Goal: Transaction & Acquisition: Purchase product/service

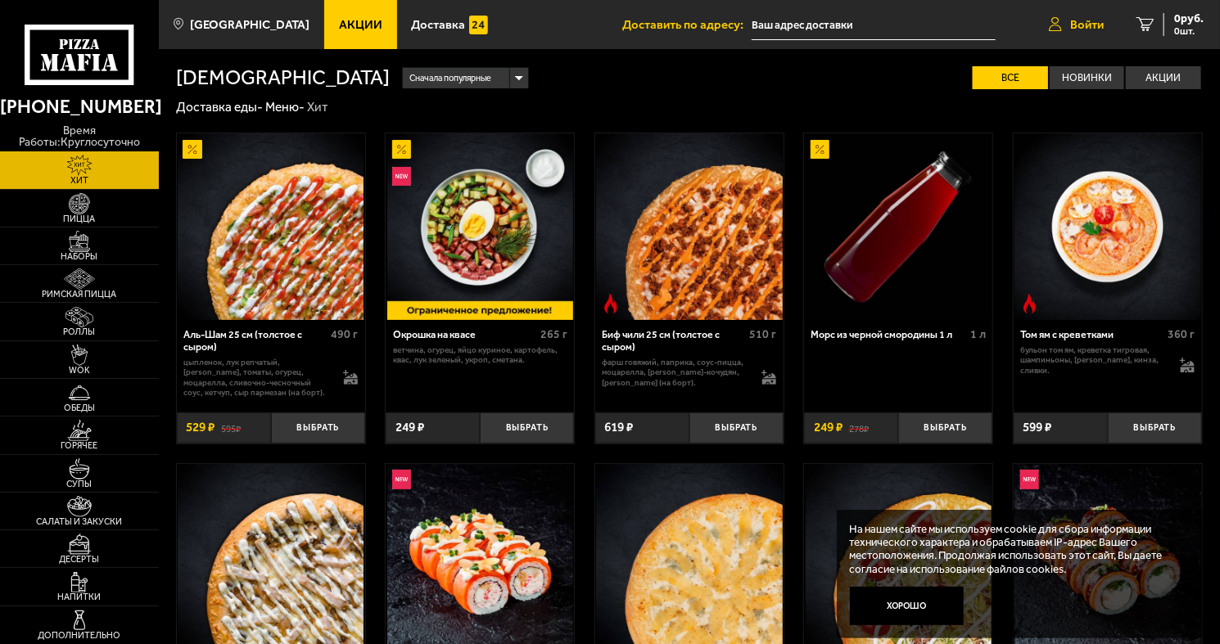
click at [1050, 21] on icon at bounding box center [1054, 24] width 13 height 15
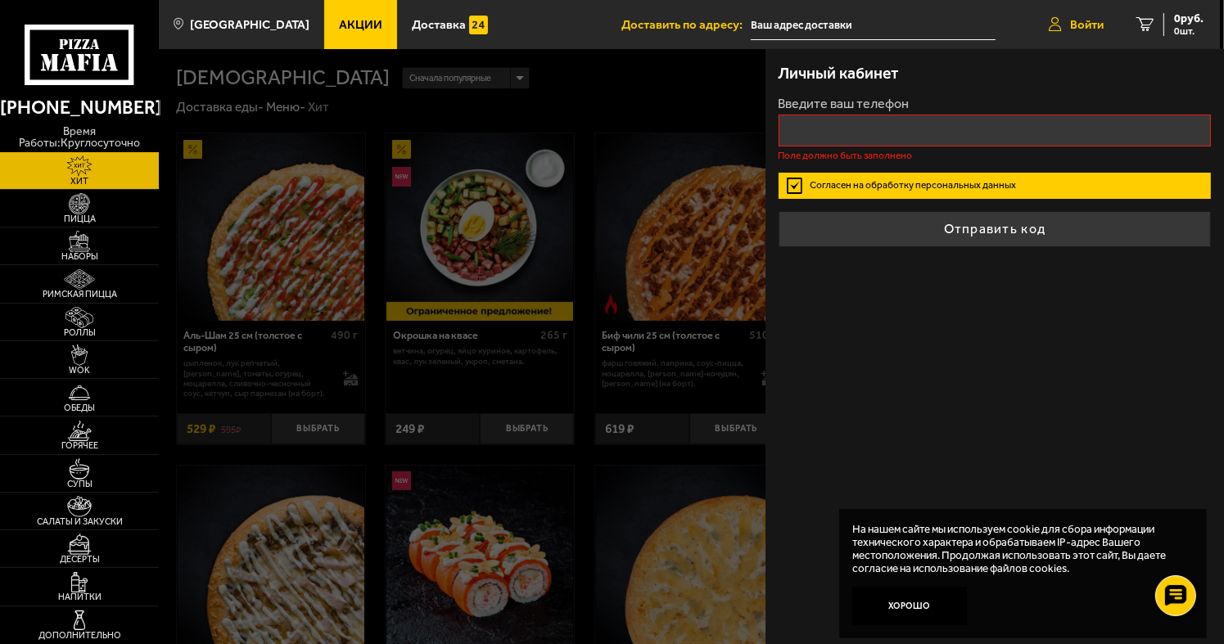
click at [1050, 21] on icon at bounding box center [1054, 24] width 13 height 15
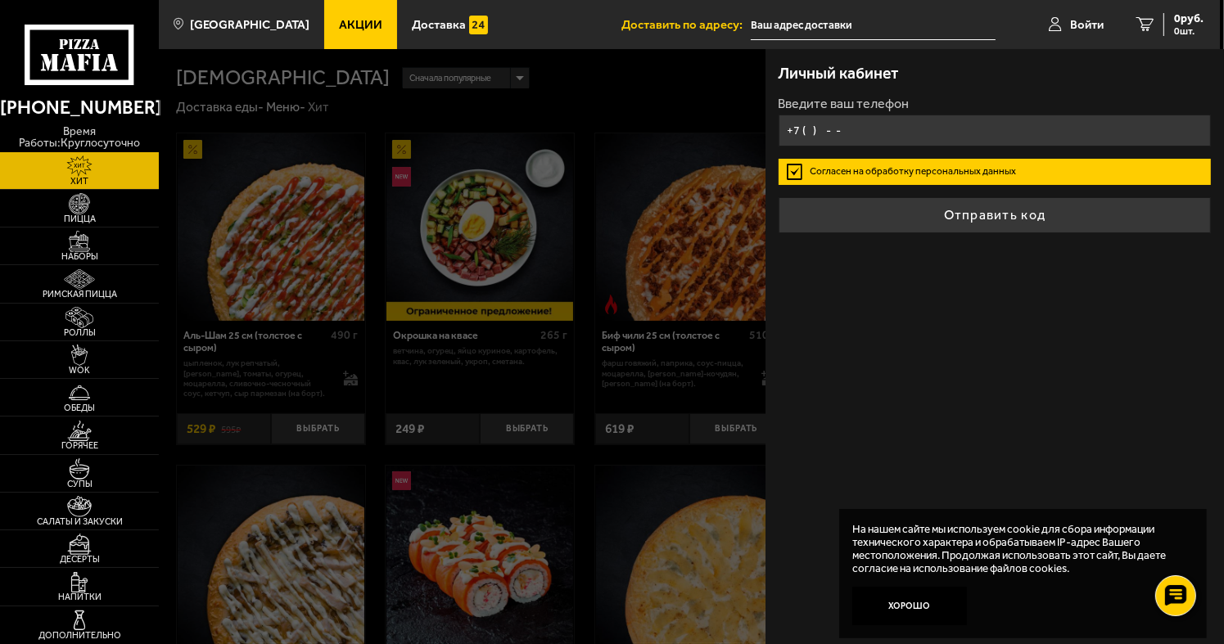
click at [877, 141] on input "+7 ( ) - -" at bounding box center [994, 131] width 433 height 32
type input "+7 (0 ) - -"
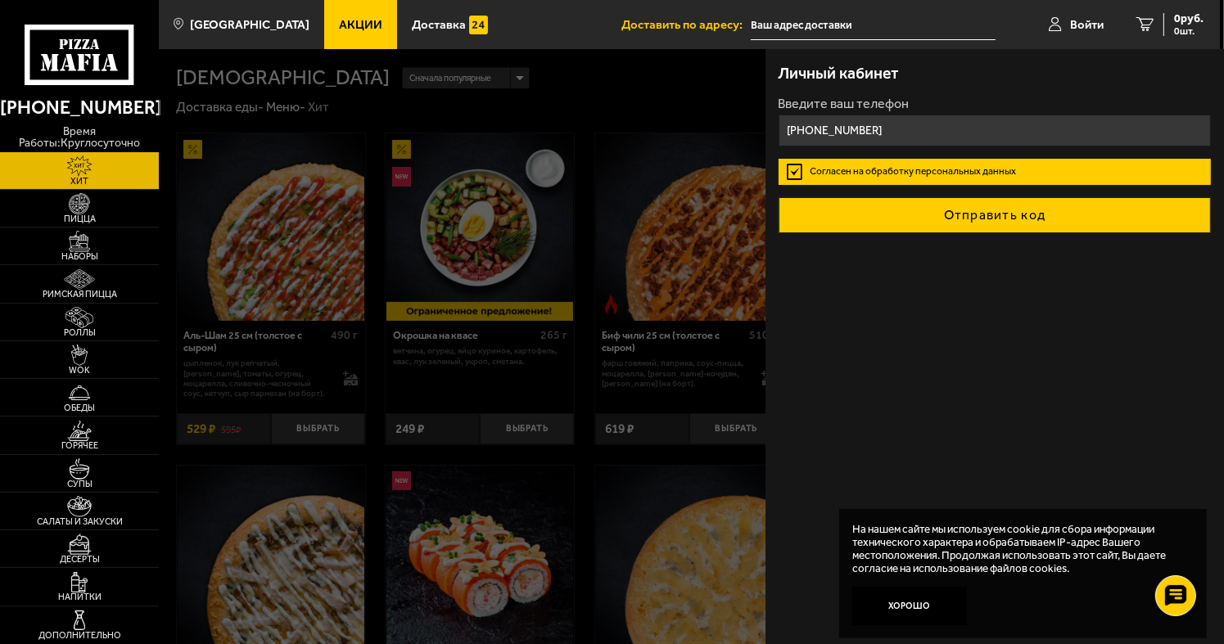
type input "[PHONE_NUMBER]"
click at [791, 212] on button "Отправить код" at bounding box center [994, 215] width 433 height 36
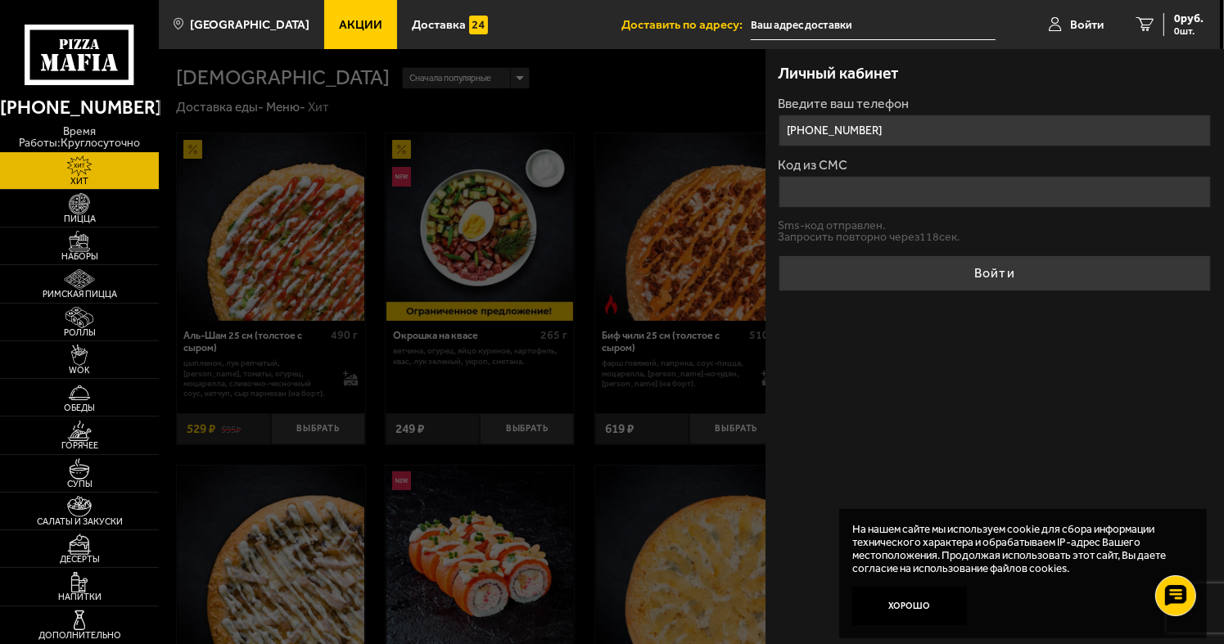
click at [594, 71] on div at bounding box center [771, 371] width 1224 height 644
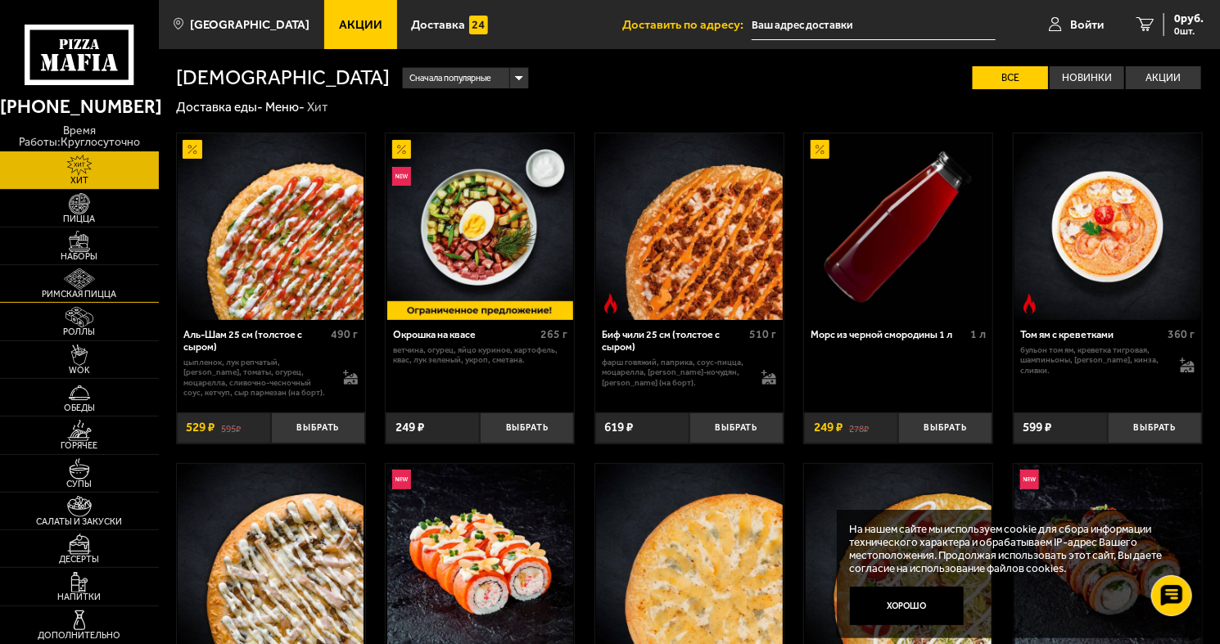
drag, startPoint x: 68, startPoint y: 218, endPoint x: 97, endPoint y: 268, distance: 58.0
click at [70, 218] on span "Пицца" at bounding box center [79, 218] width 159 height 9
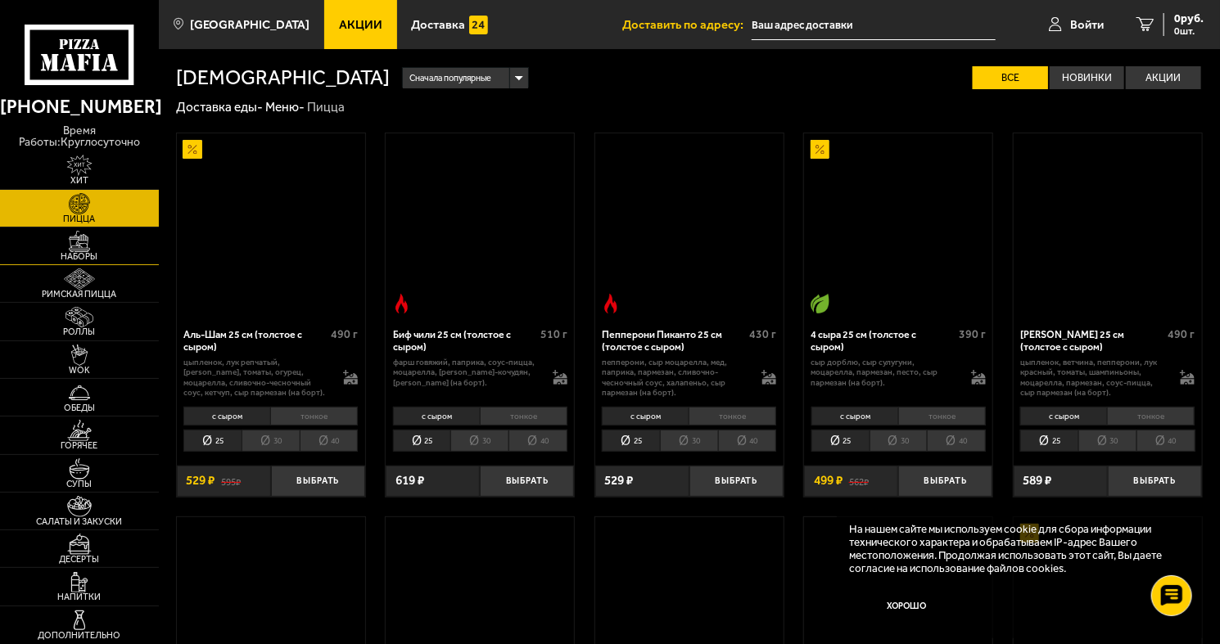
click at [107, 268] on link "Римская пицца" at bounding box center [79, 283] width 159 height 37
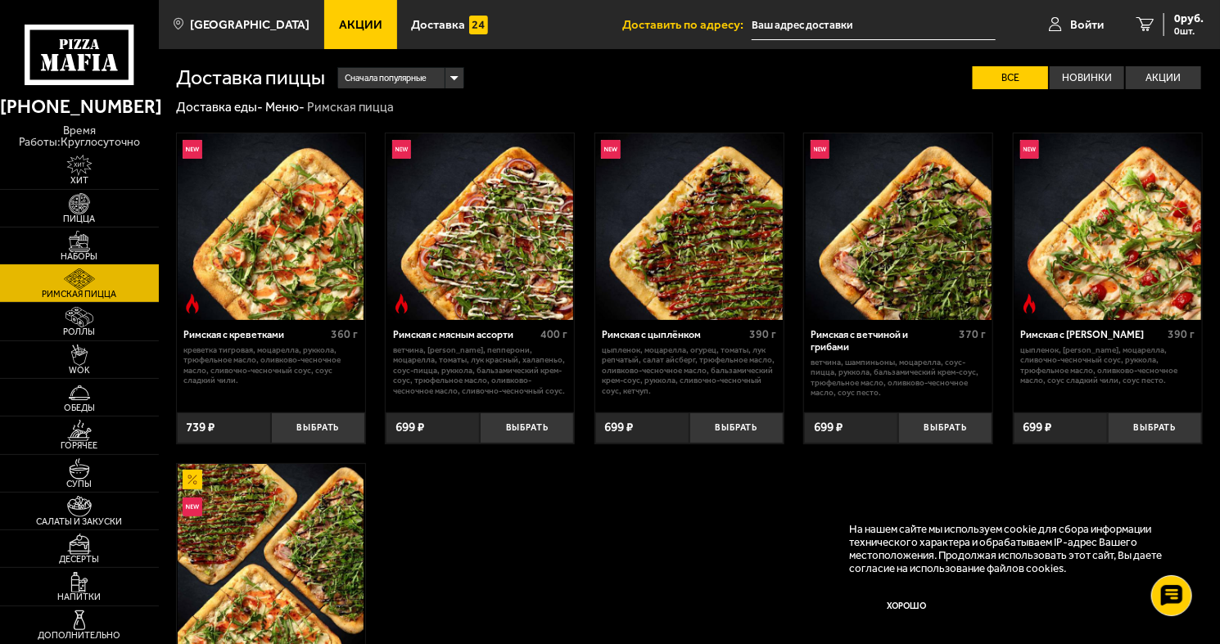
click at [107, 259] on span "Наборы" at bounding box center [79, 256] width 159 height 9
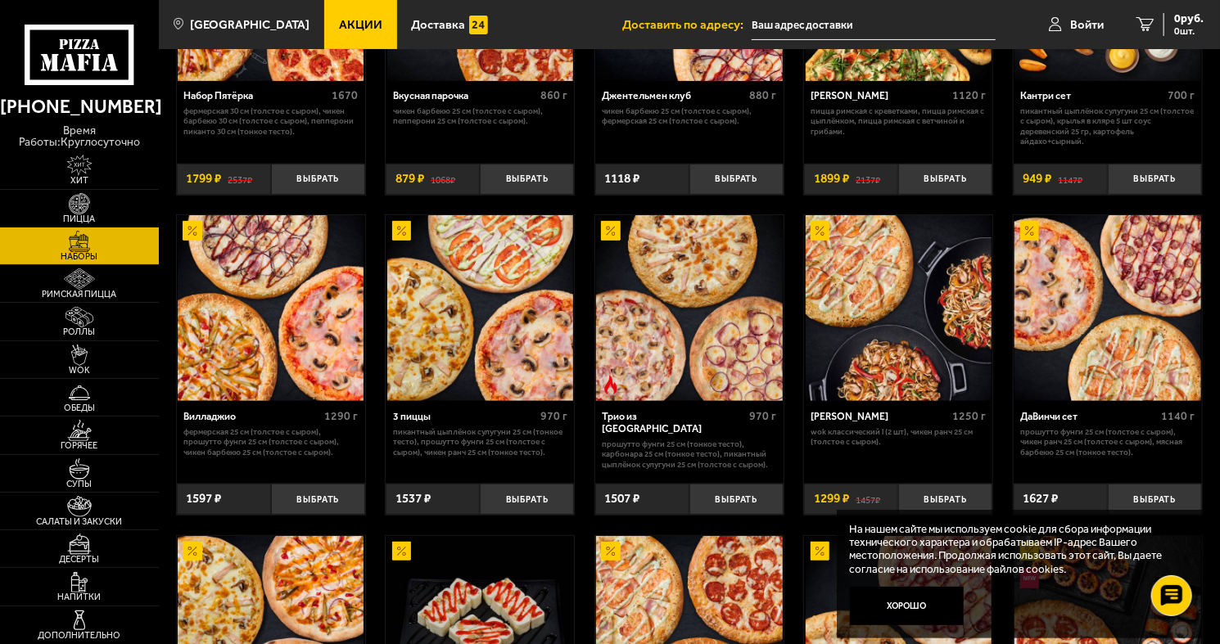
scroll to position [246, 0]
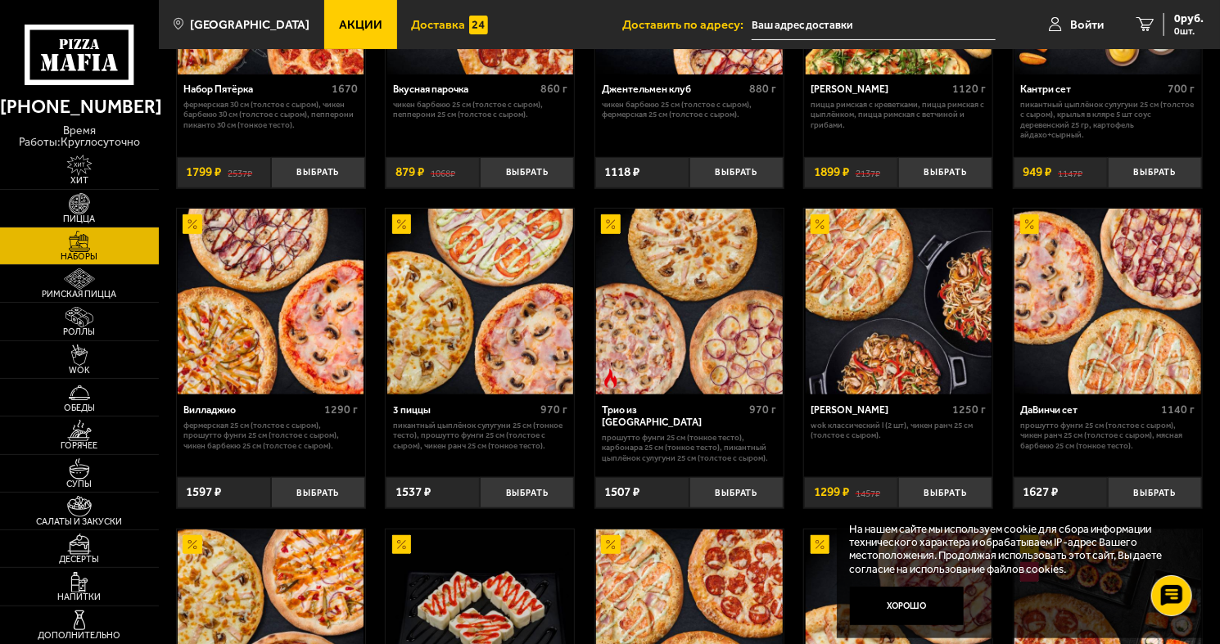
click at [469, 20] on img at bounding box center [478, 25] width 19 height 19
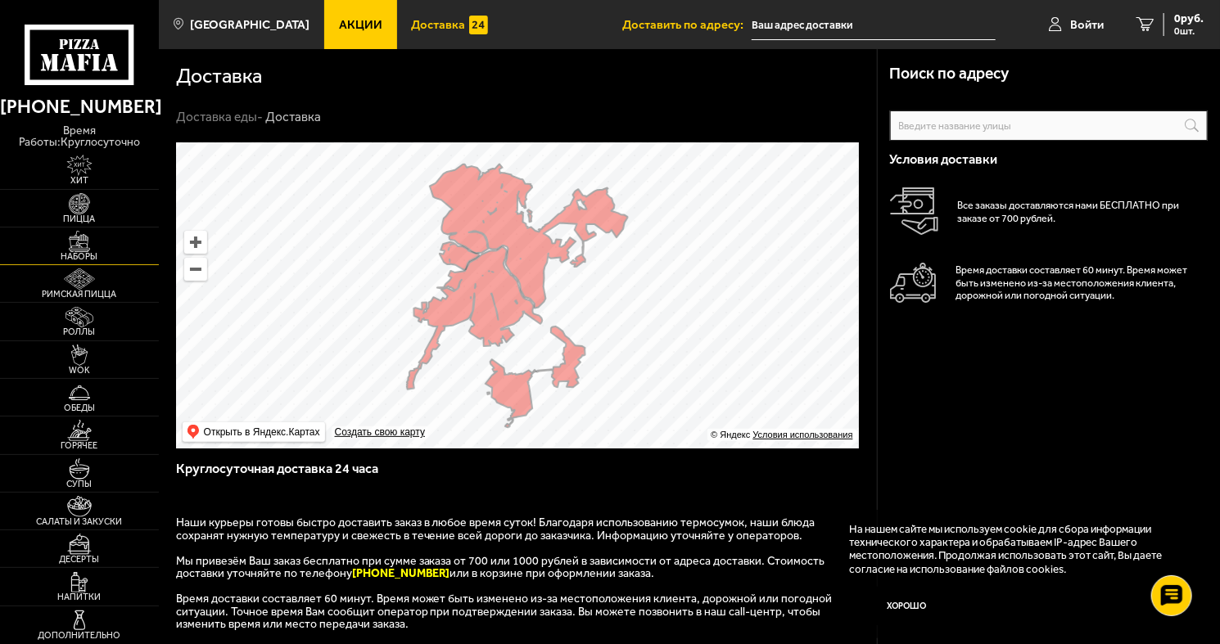
click at [75, 258] on span "Наборы" at bounding box center [79, 256] width 159 height 9
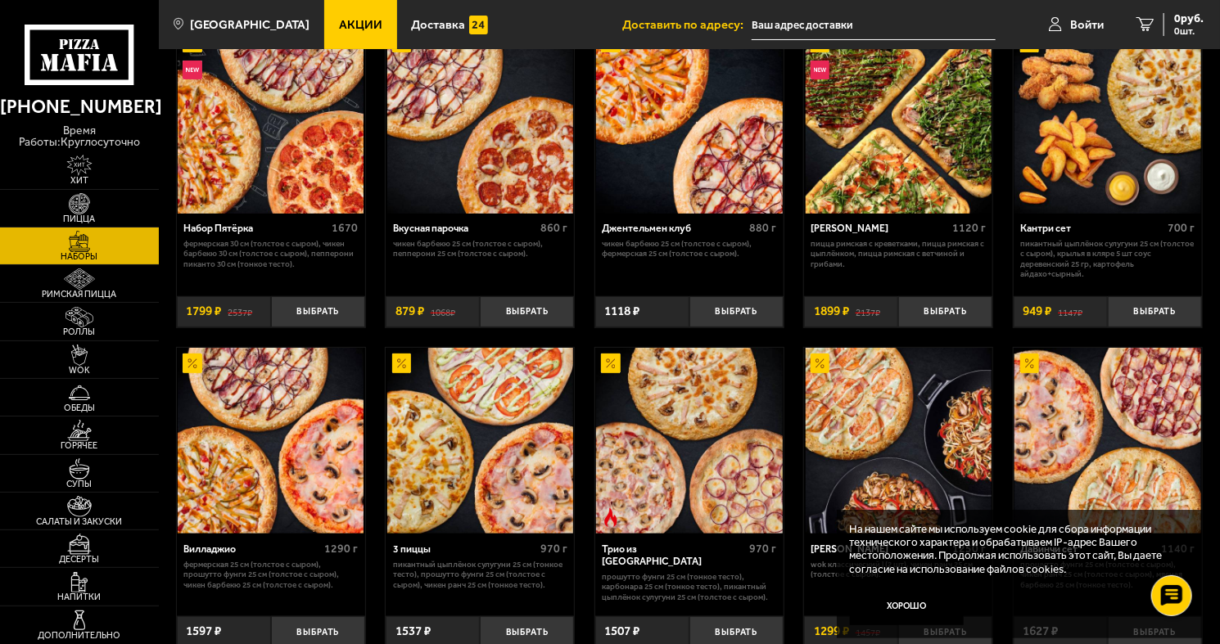
scroll to position [246, 0]
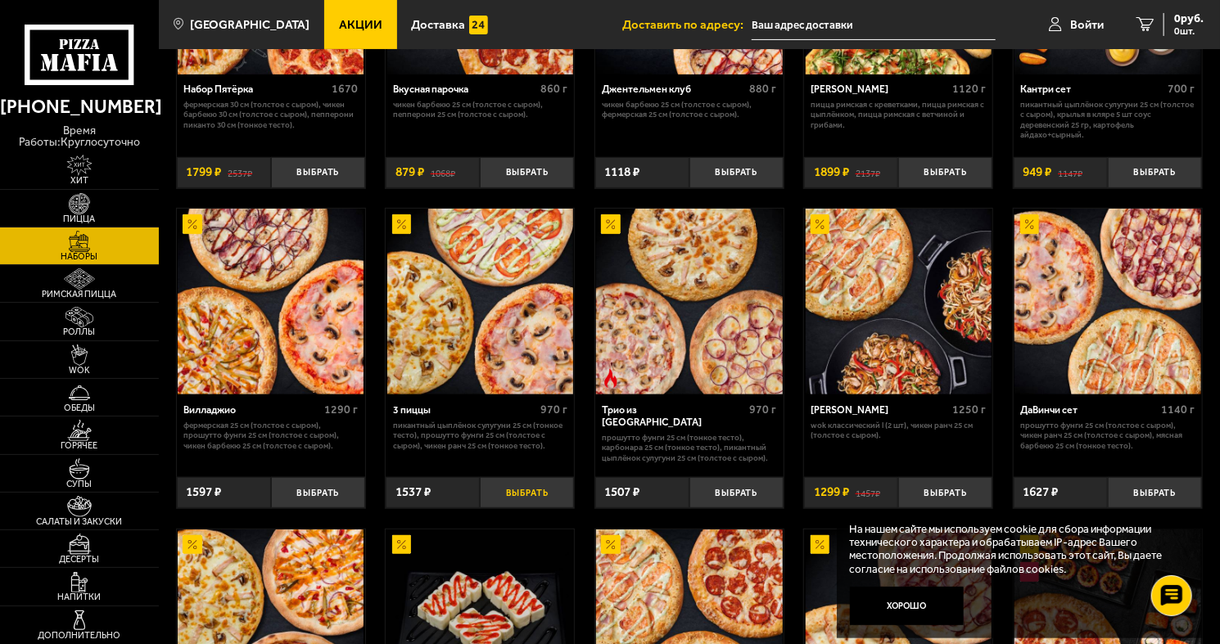
click at [522, 485] on button "Выбрать" at bounding box center [527, 492] width 94 height 31
click at [1173, 13] on span "1537 руб." at bounding box center [1178, 18] width 49 height 11
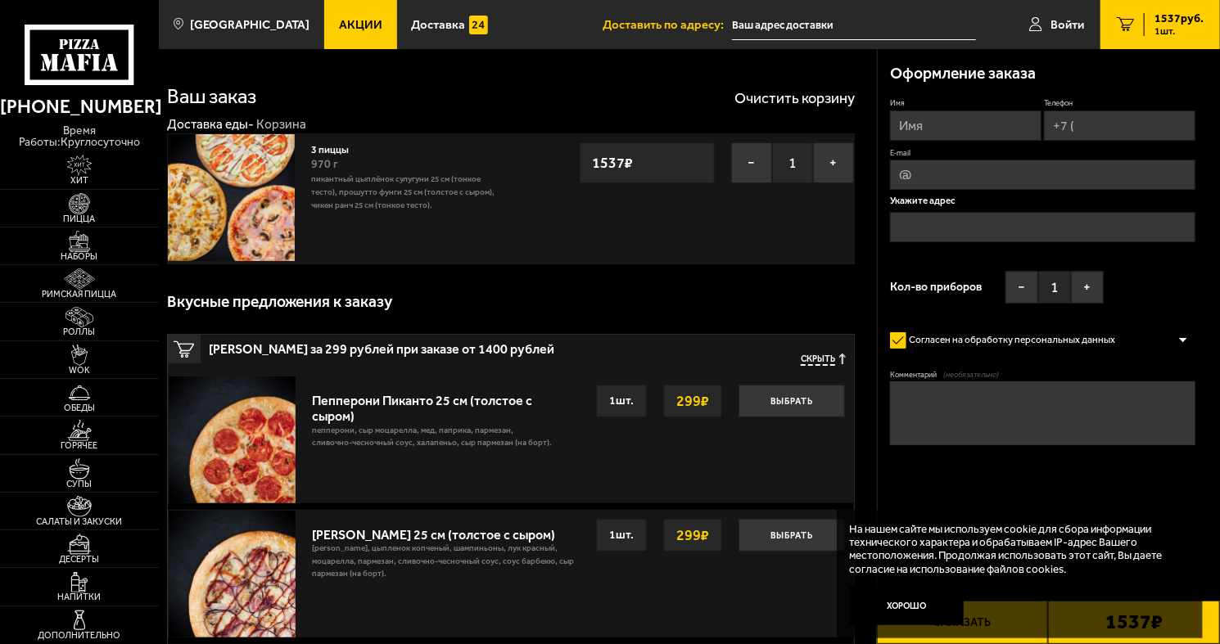
click at [1084, 124] on input "Телефон" at bounding box center [1119, 125] width 151 height 30
type input "+7 (981) 007-71-84"
click at [895, 115] on input "Имя" at bounding box center [965, 125] width 151 height 30
type input "Стас"
click at [975, 235] on input "text" at bounding box center [1042, 229] width 305 height 30
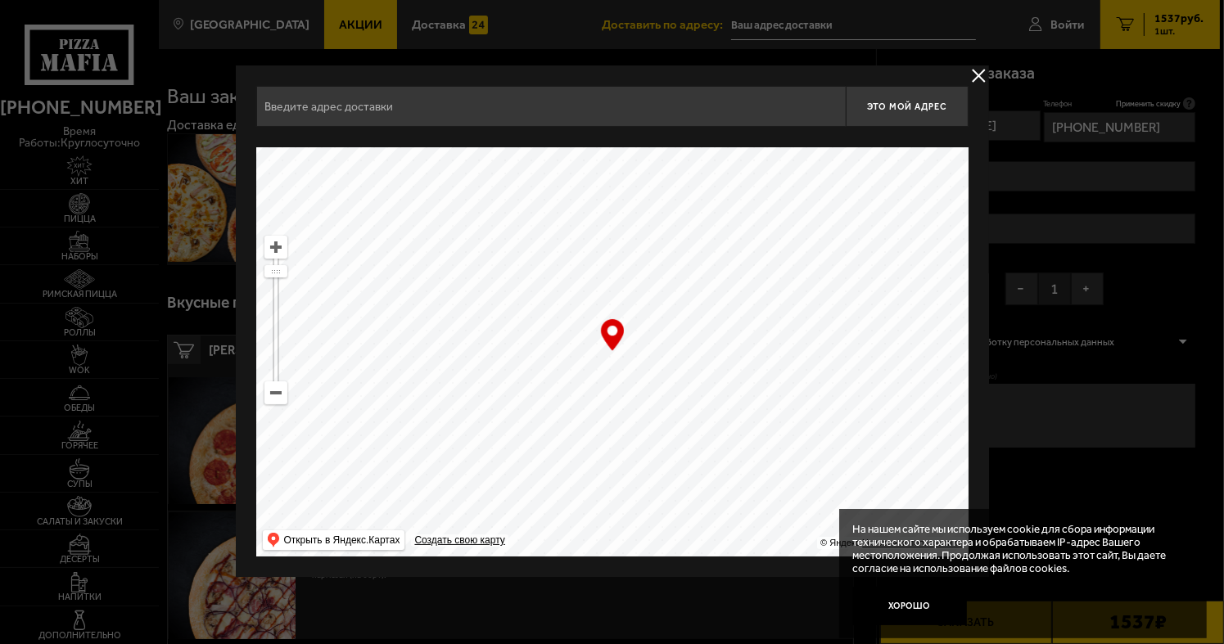
click at [520, 115] on input "text" at bounding box center [550, 106] width 589 height 41
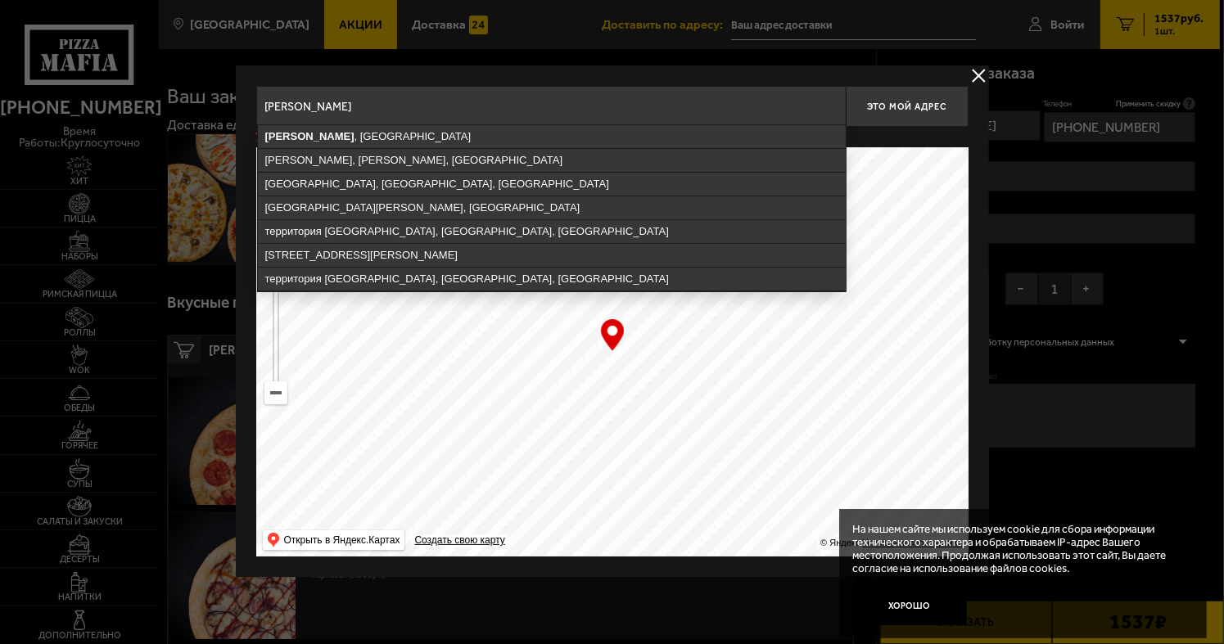
click at [510, 138] on ymaps "Пушкин , Санкт-Петербург" at bounding box center [552, 136] width 588 height 23
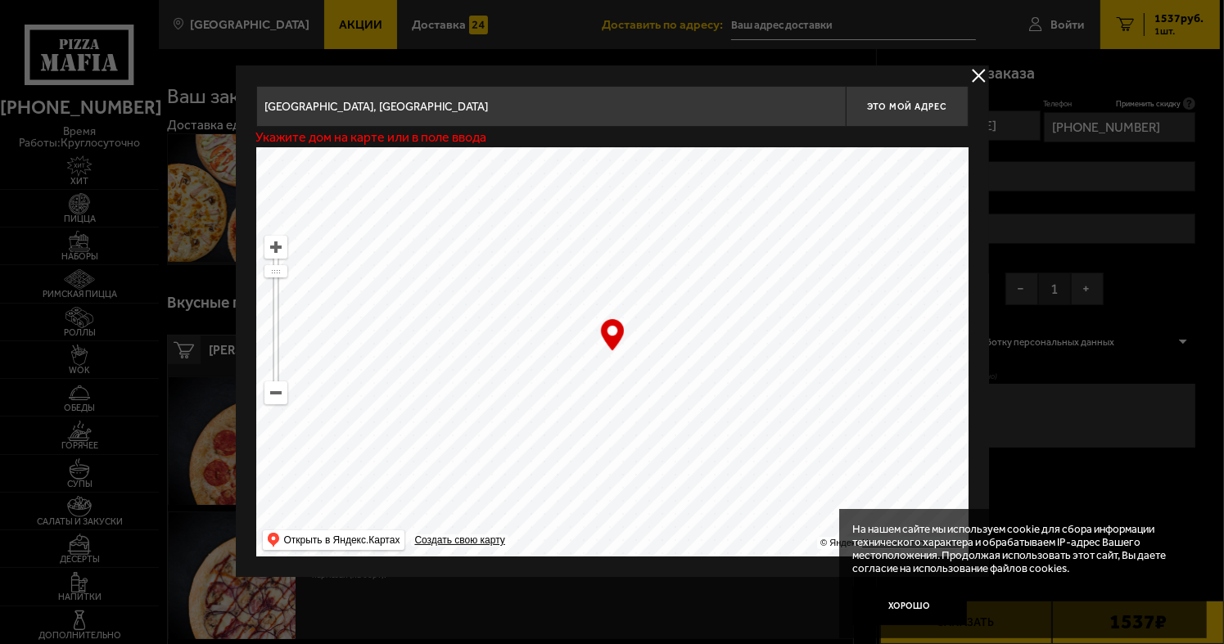
click at [451, 98] on input "Санкт-Петербург, Пушкин" at bounding box center [550, 106] width 589 height 41
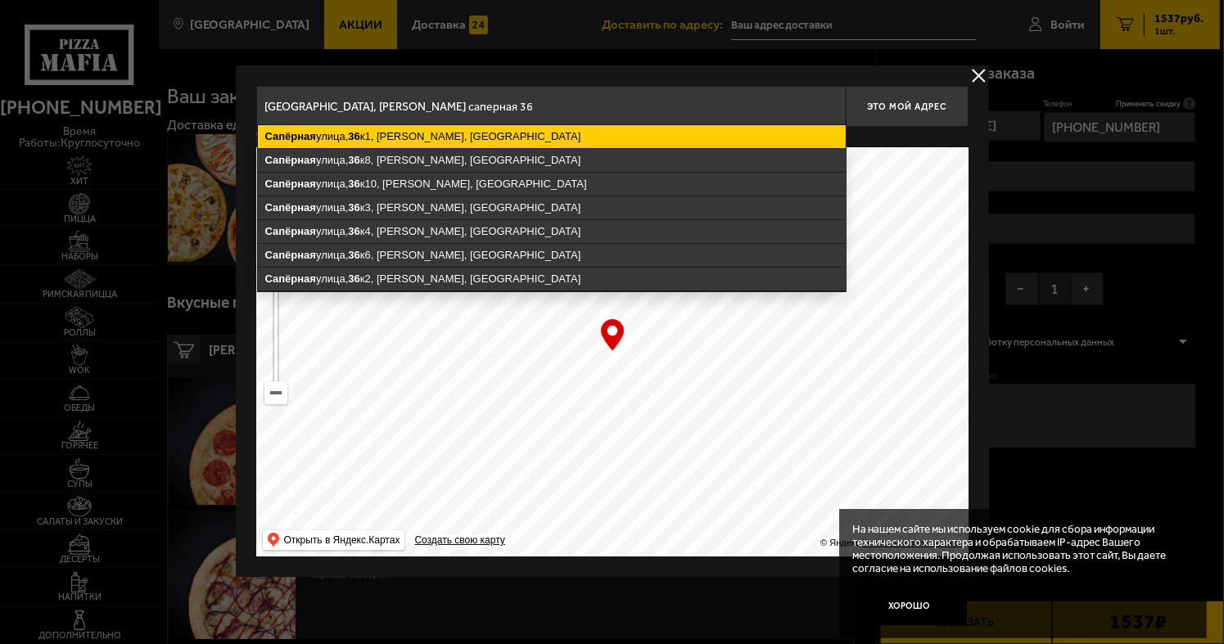
click at [571, 134] on ymaps "Сапёрная улица, 36 к1, Пушкин, Санкт-Петербург" at bounding box center [552, 136] width 588 height 23
type input "Санкт-Петербург, Пушкин, Сапёрная улица, 36к1"
type input "[PERSON_NAME][STREET_ADDRESS]"
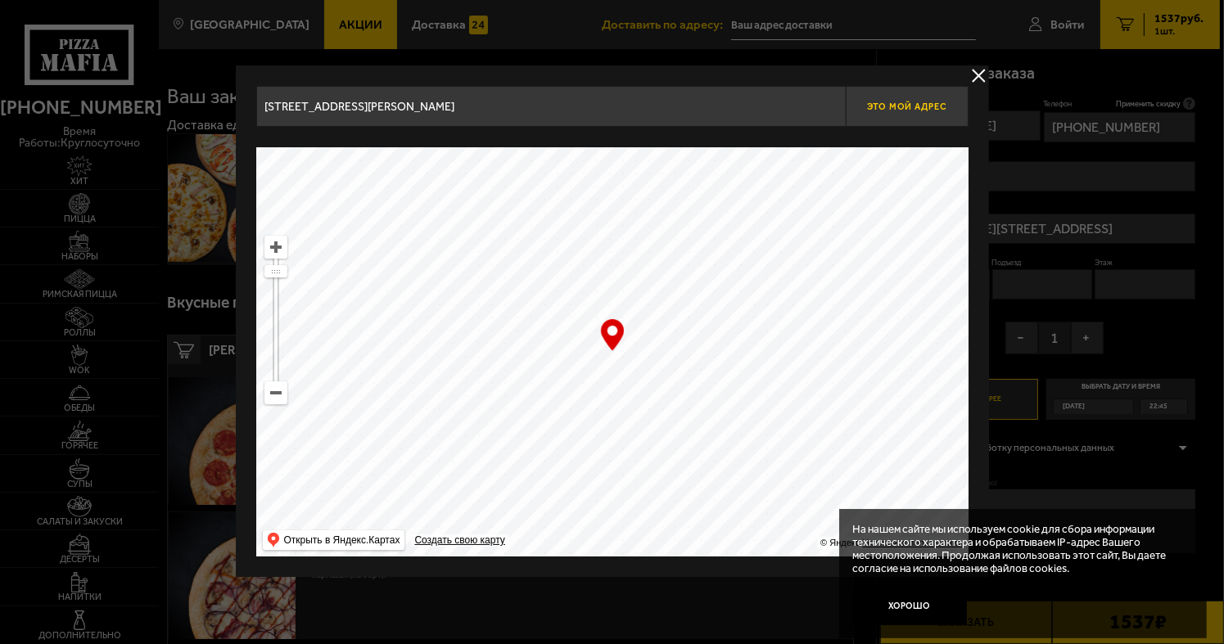
click at [916, 94] on button "Это мой адрес" at bounding box center [906, 106] width 123 height 41
type input "[PERSON_NAME][STREET_ADDRESS]"
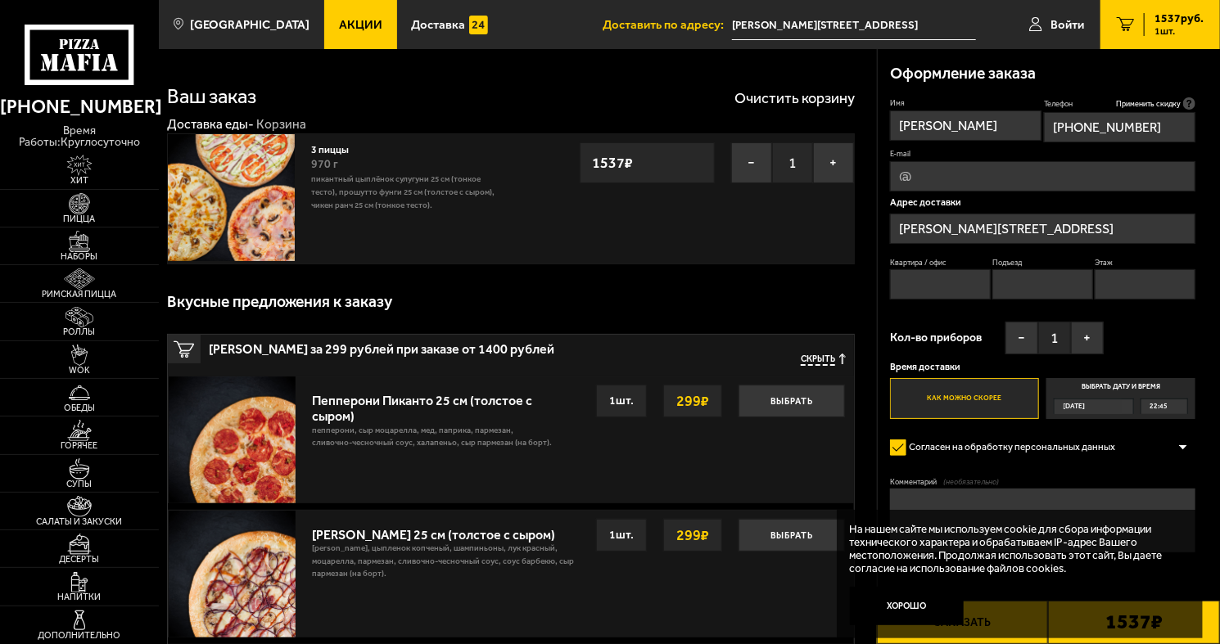
click at [926, 282] on input "Квартира / офис" at bounding box center [940, 284] width 100 height 30
type input "44"
click at [1047, 289] on input "Подъезд" at bounding box center [1042, 284] width 100 height 30
type input "2"
click at [1116, 292] on input "Этаж" at bounding box center [1144, 284] width 100 height 30
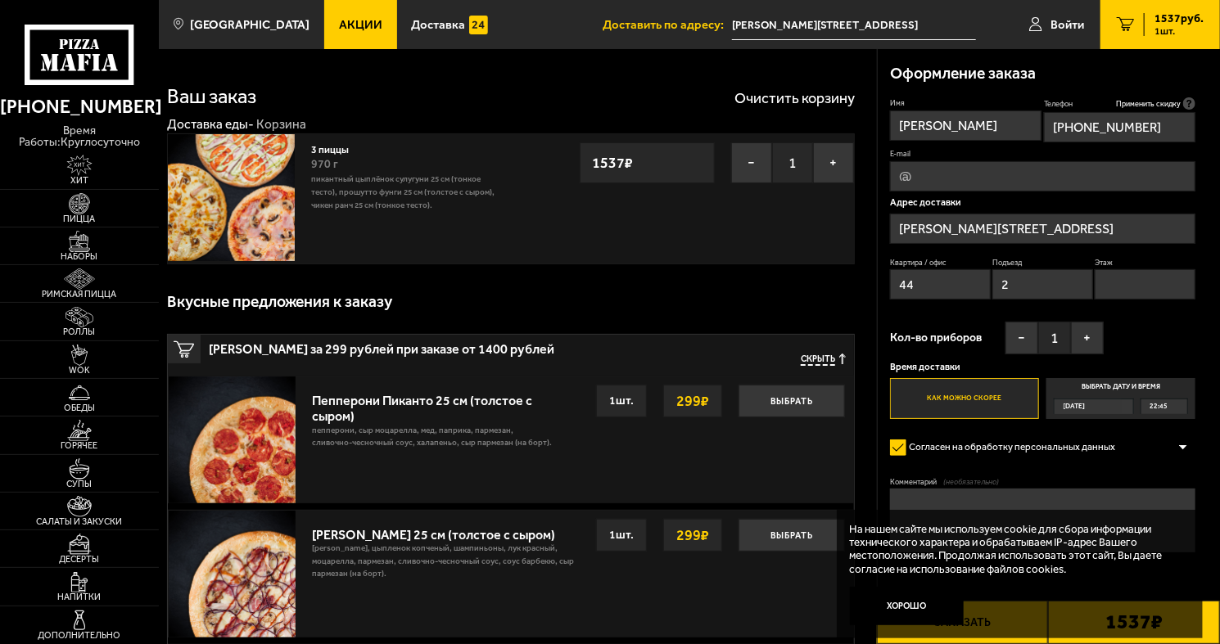
type input "3"
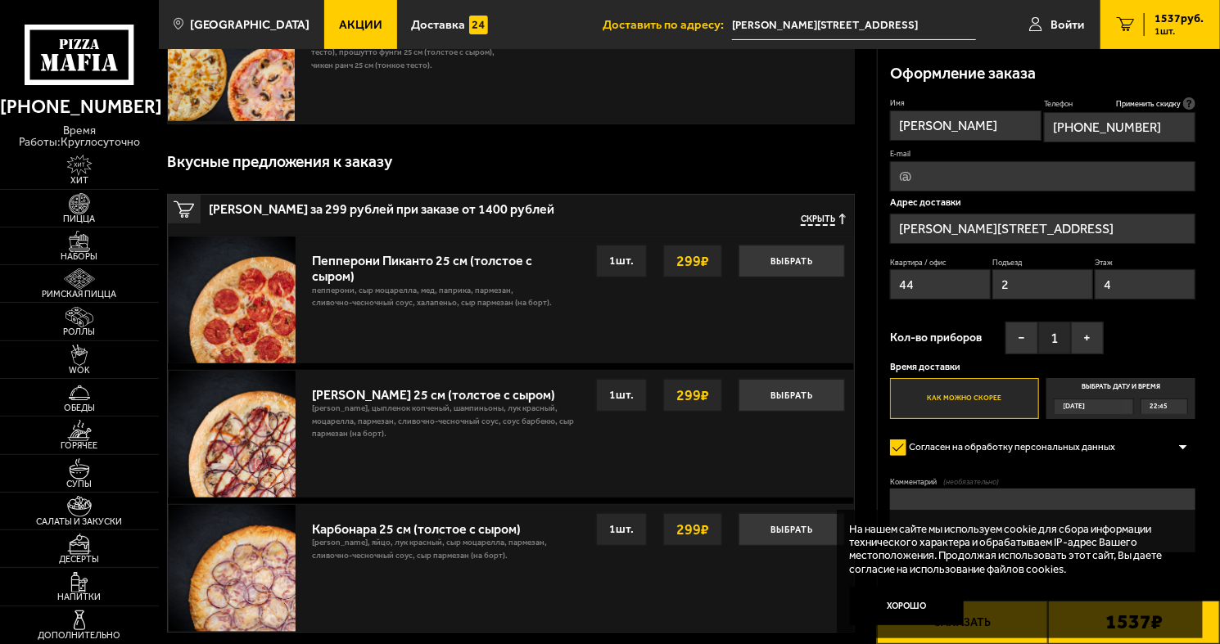
scroll to position [164, 0]
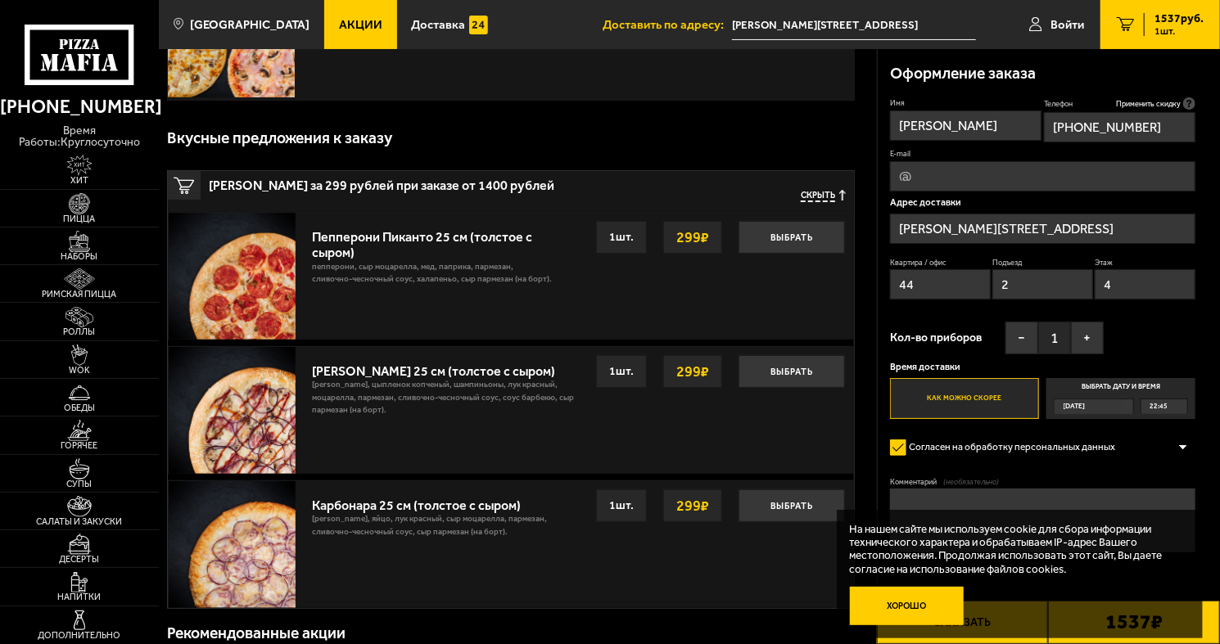
type input "4"
click at [923, 606] on button "Хорошо" at bounding box center [907, 606] width 115 height 38
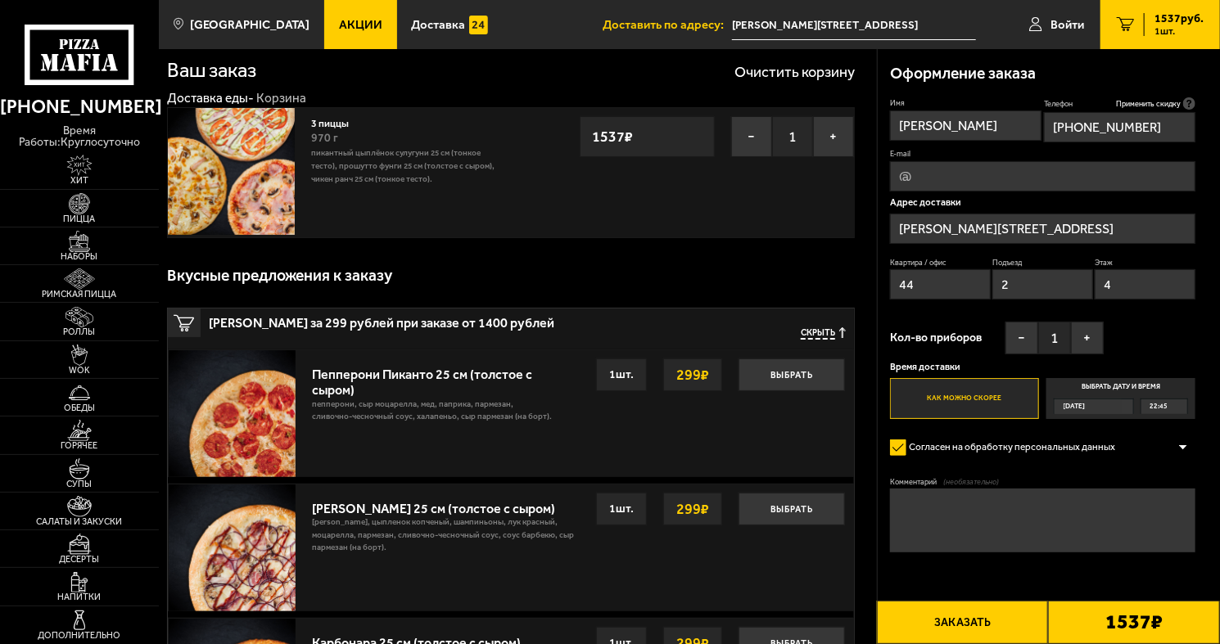
scroll to position [0, 0]
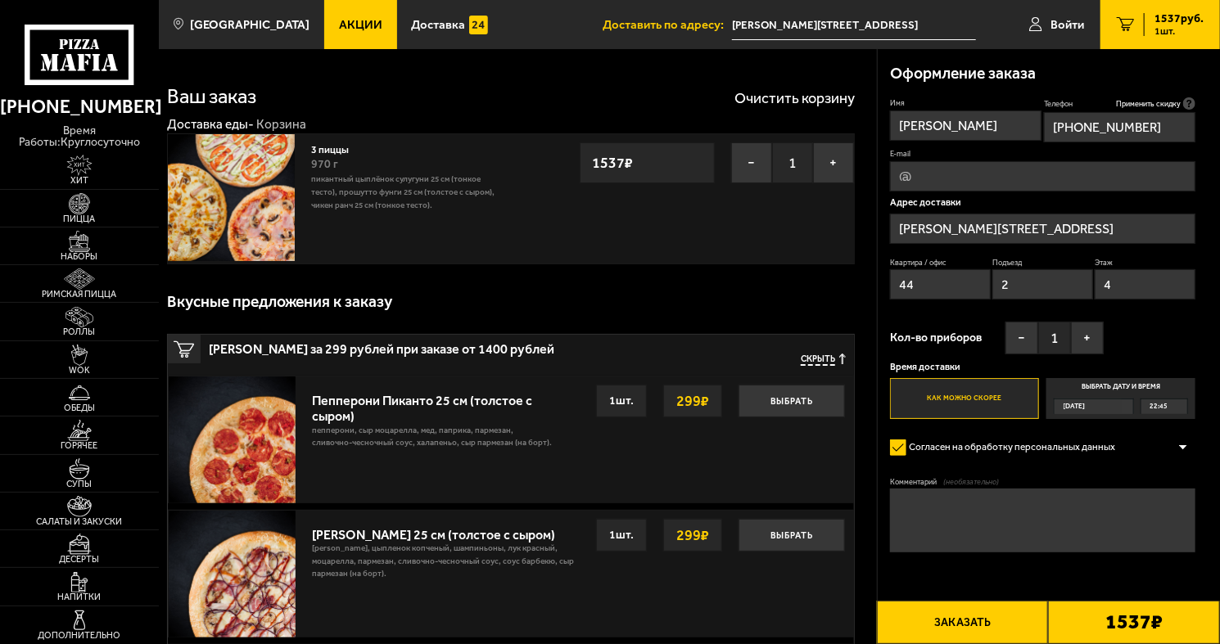
click at [981, 612] on button "Заказать" at bounding box center [963, 622] width 172 height 43
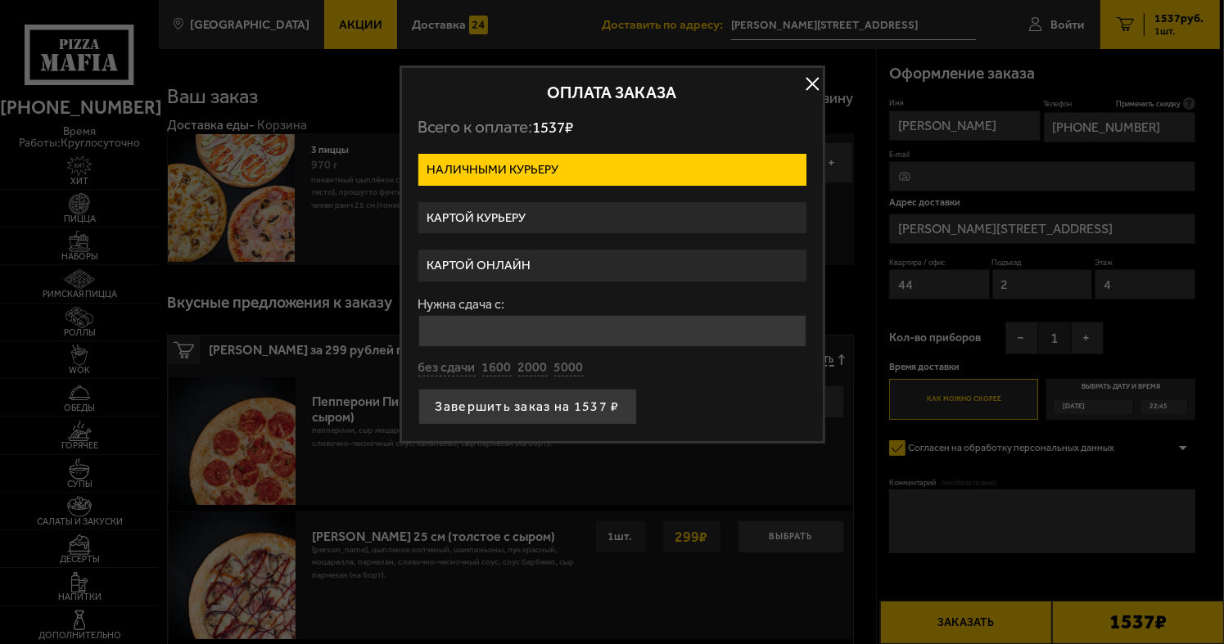
click at [539, 219] on label "Картой курьеру" at bounding box center [612, 218] width 388 height 32
click at [0, 0] on input "Картой курьеру" at bounding box center [0, 0] width 0 height 0
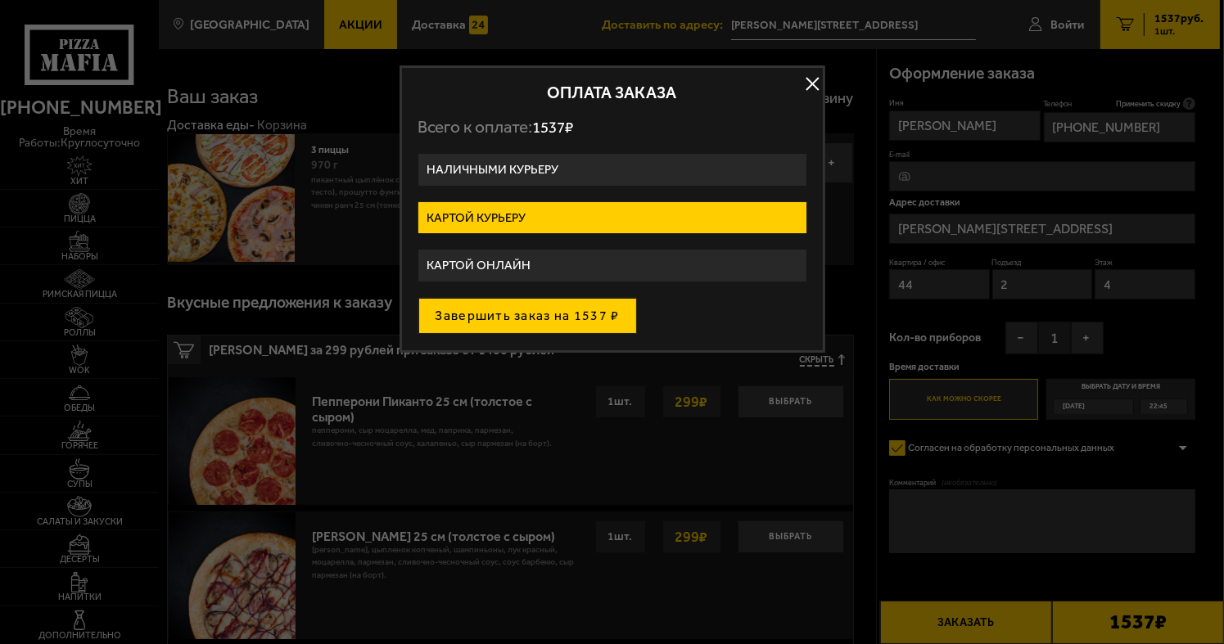
click at [571, 322] on button "Завершить заказ на 1537 ₽" at bounding box center [527, 316] width 219 height 36
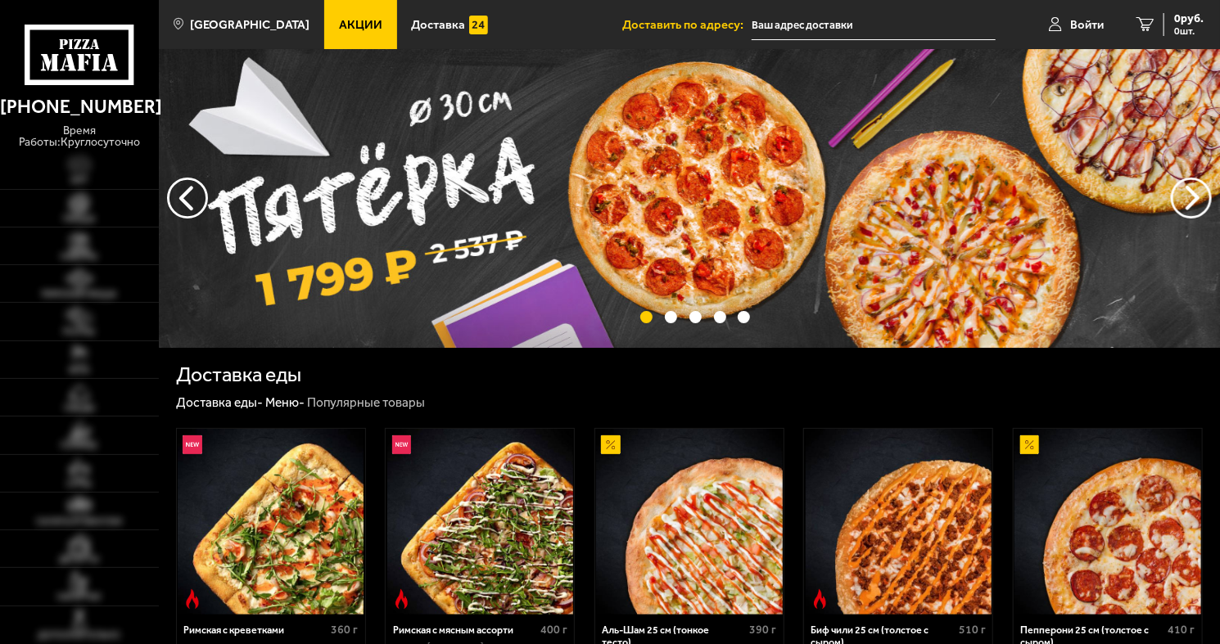
type input "[PERSON_NAME][STREET_ADDRESS]"
click at [454, 39] on link "Доставка" at bounding box center [450, 24] width 106 height 49
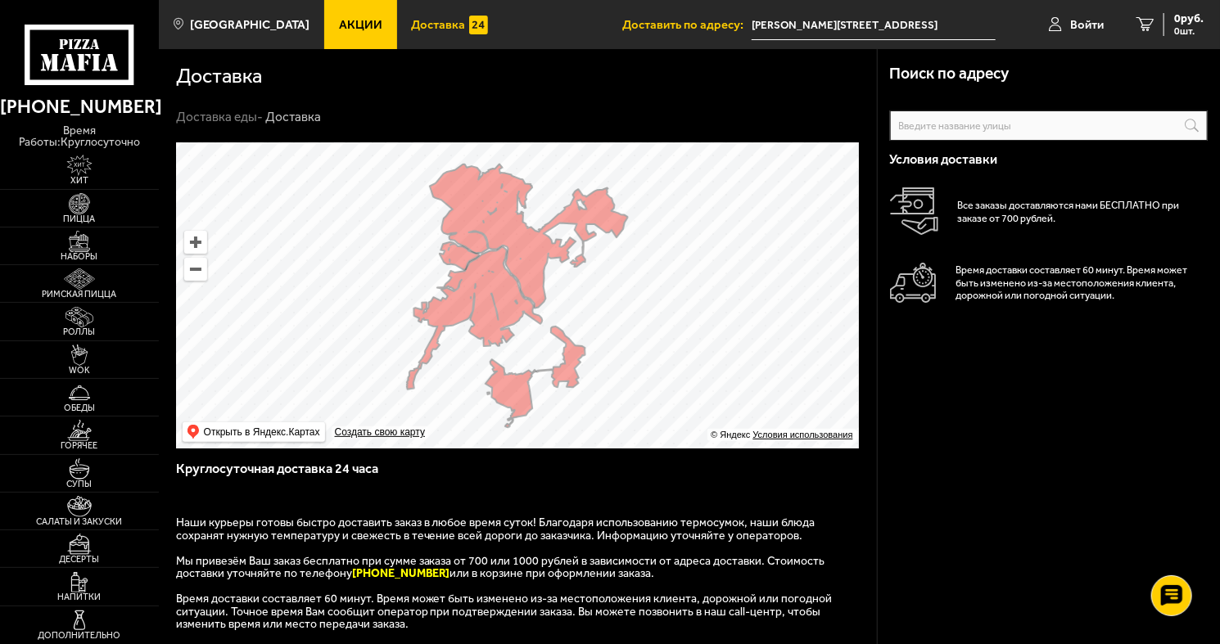
click at [324, 44] on link "Акции" at bounding box center [360, 24] width 73 height 49
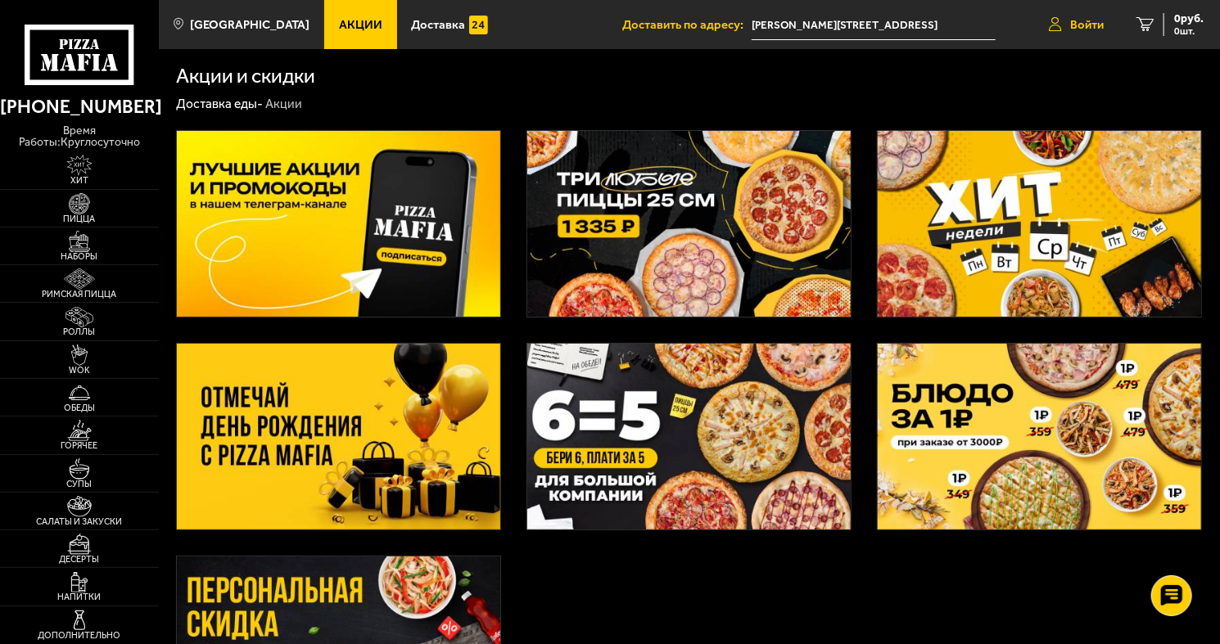
click at [1061, 21] on link "Войти" at bounding box center [1076, 24] width 88 height 49
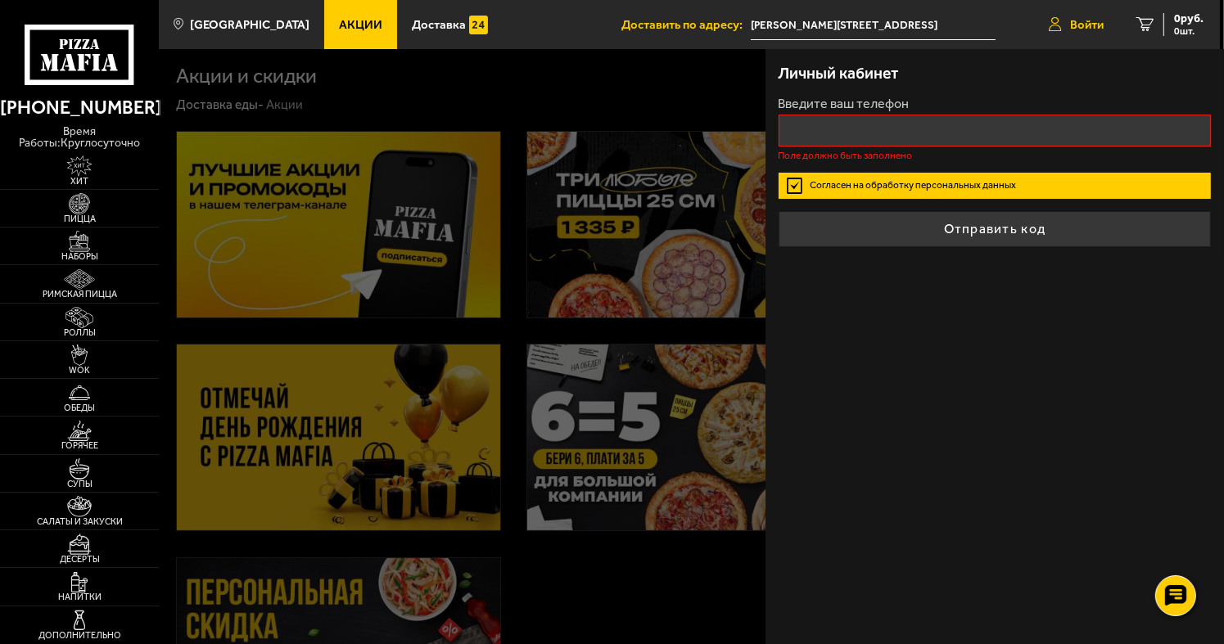
click at [1061, 21] on link "Войти" at bounding box center [1076, 24] width 88 height 49
click at [1168, 21] on div "0 руб. 0 шт." at bounding box center [1183, 24] width 40 height 23
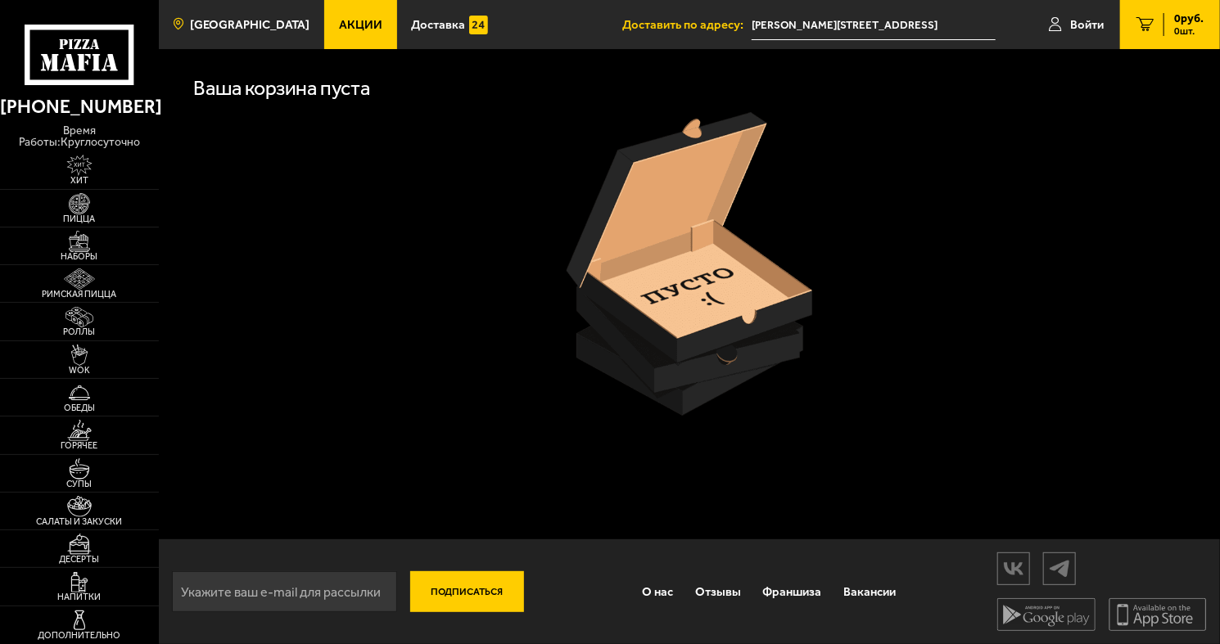
click at [212, 43] on link "[GEOGRAPHIC_DATA]" at bounding box center [241, 24] width 165 height 49
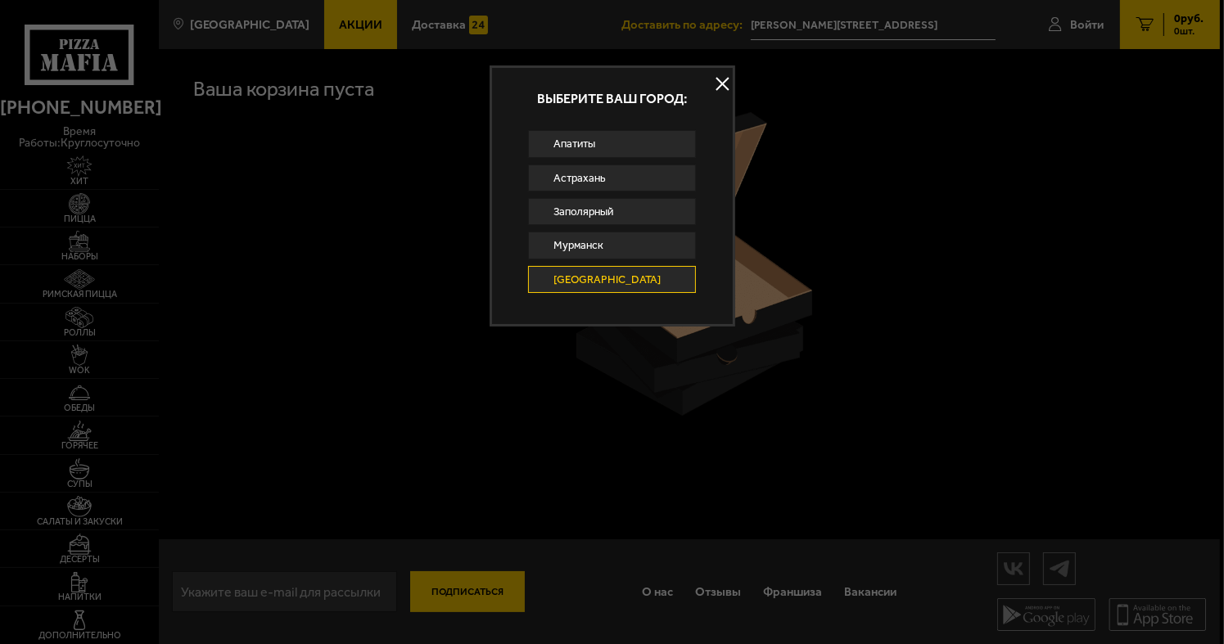
click at [722, 75] on button at bounding box center [722, 83] width 25 height 25
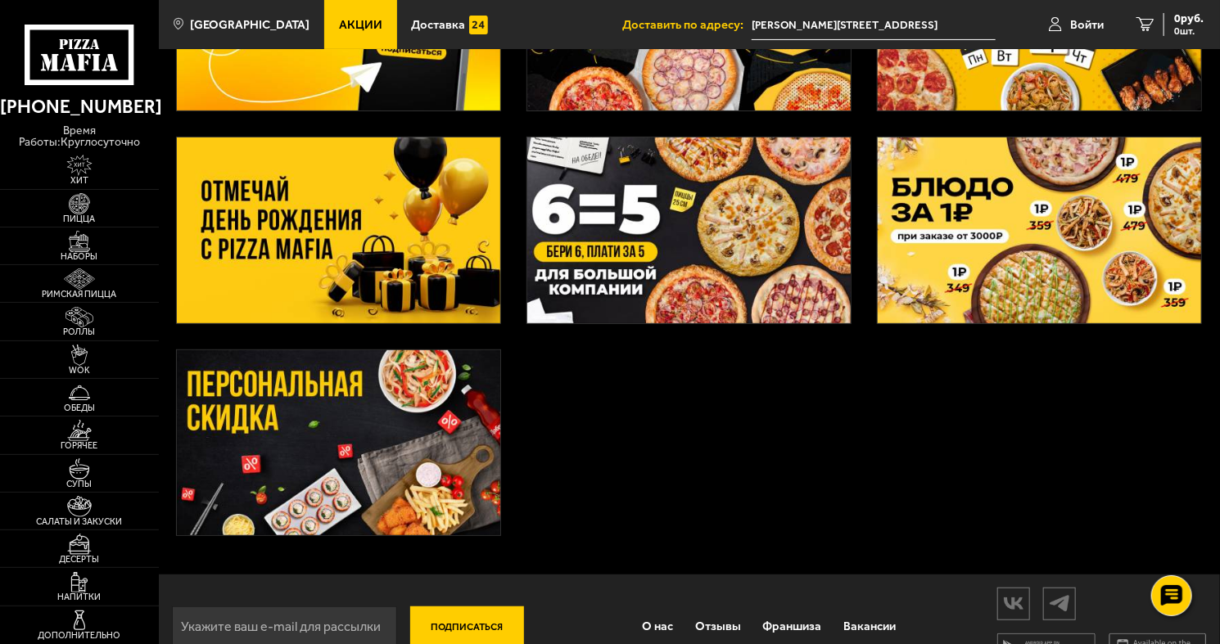
scroll to position [243, 0]
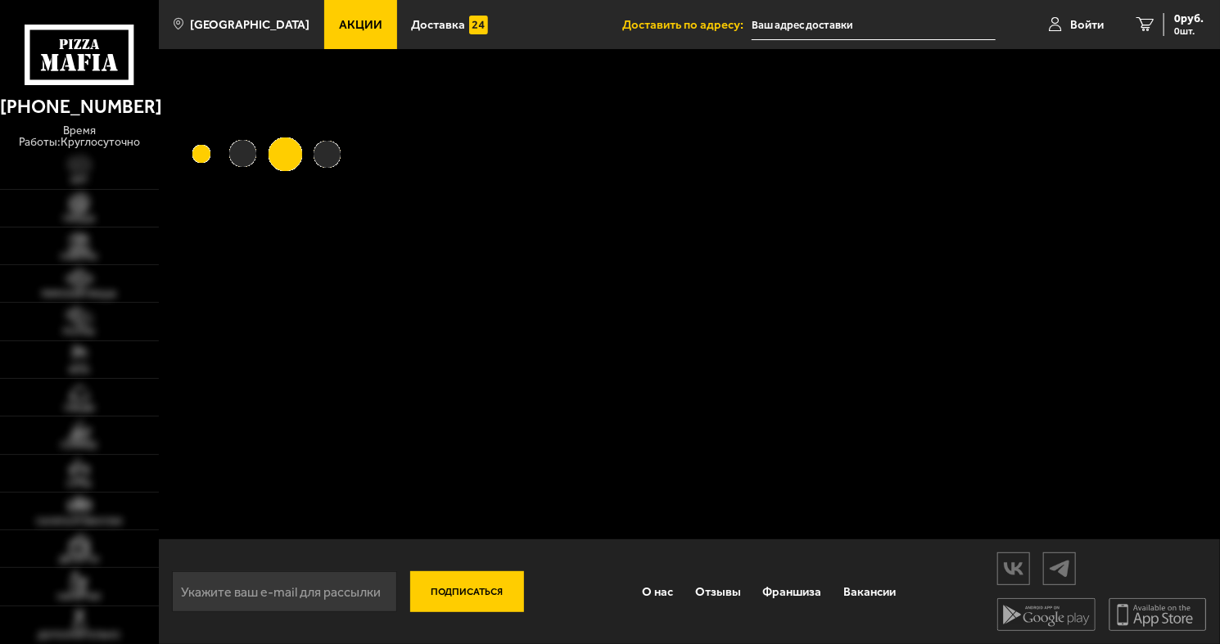
type input "[PERSON_NAME][STREET_ADDRESS]"
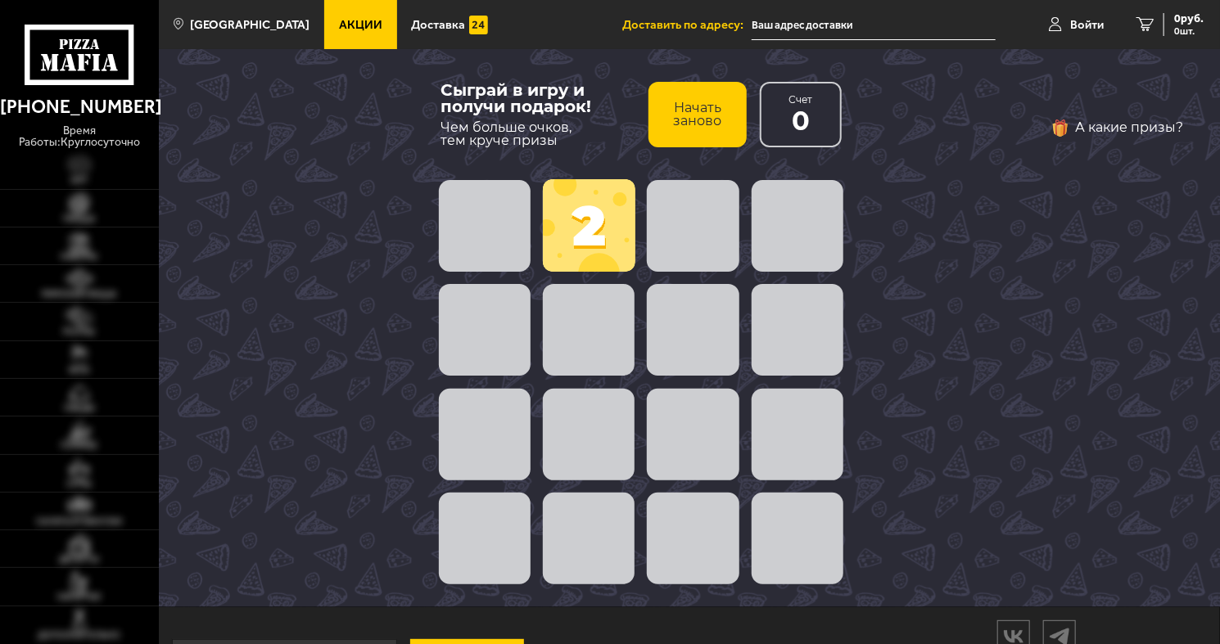
type input "[PERSON_NAME][STREET_ADDRESS]"
click at [575, 230] on span at bounding box center [589, 225] width 92 height 92
drag, startPoint x: 607, startPoint y: 255, endPoint x: 672, endPoint y: 230, distance: 69.5
click at [655, 264] on div "2" at bounding box center [640, 382] width 417 height 417
click at [680, 223] on span at bounding box center [693, 226] width 92 height 92
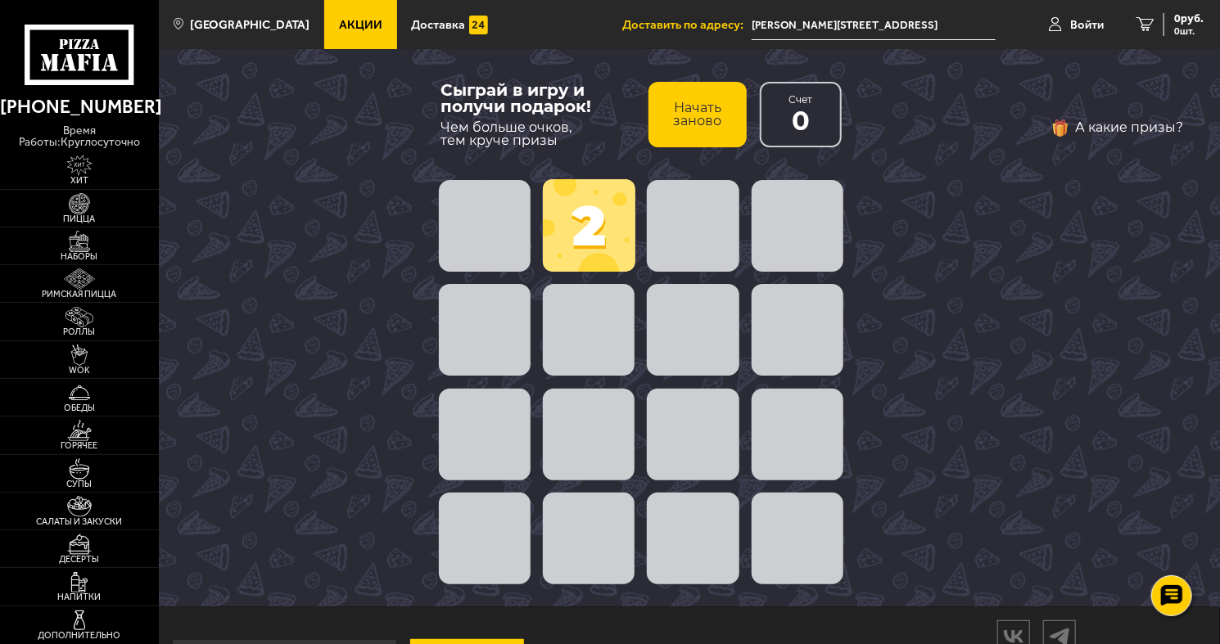
click at [686, 122] on button "Начать заново" at bounding box center [697, 114] width 98 height 65
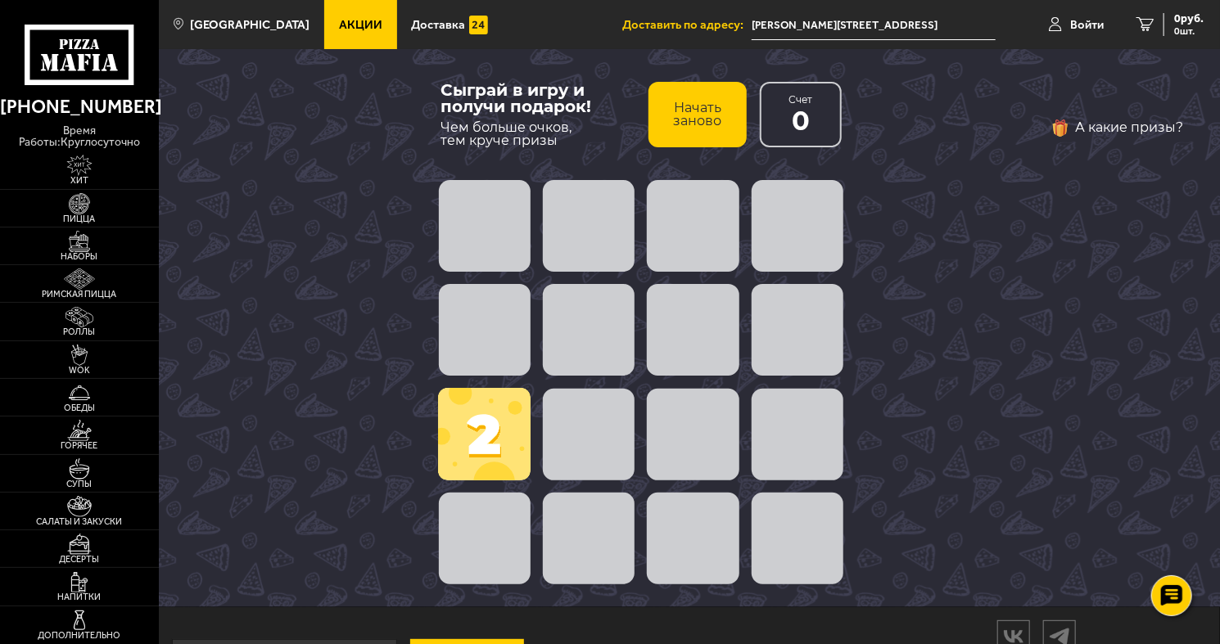
drag, startPoint x: 557, startPoint y: 422, endPoint x: 605, endPoint y: 432, distance: 49.3
click at [586, 426] on div at bounding box center [640, 434] width 417 height 105
click at [605, 432] on span at bounding box center [589, 435] width 92 height 92
click at [449, 467] on span at bounding box center [484, 434] width 92 height 92
click at [471, 431] on span at bounding box center [484, 434] width 92 height 92
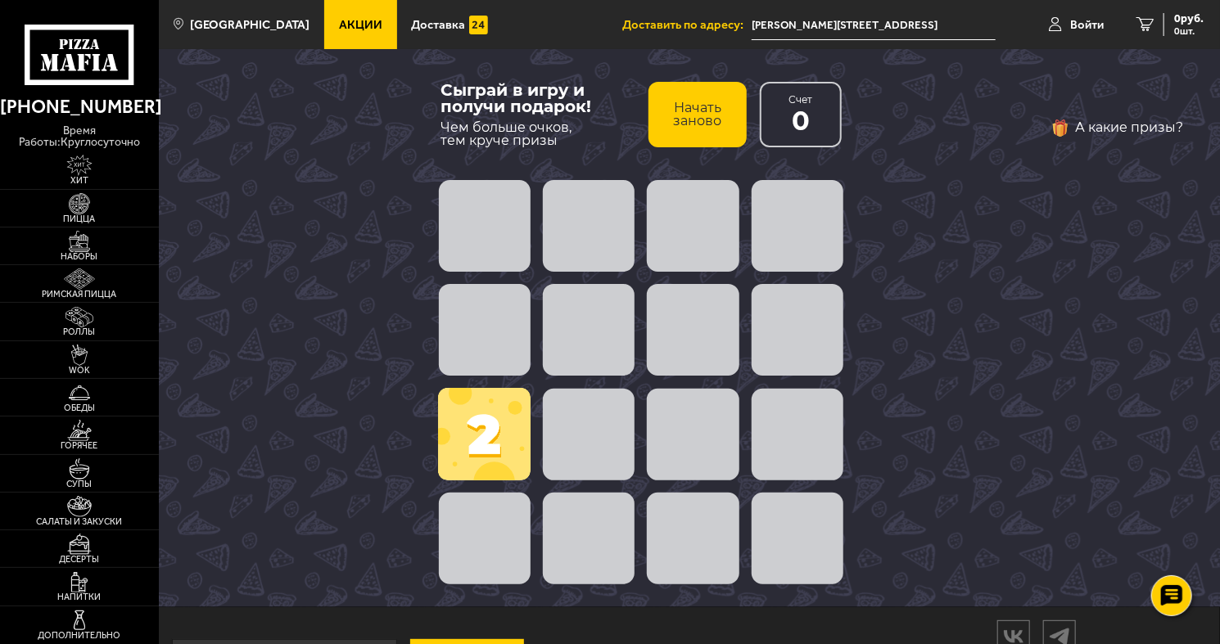
drag, startPoint x: 558, startPoint y: 310, endPoint x: 503, endPoint y: 429, distance: 130.7
click at [507, 424] on div "2" at bounding box center [640, 382] width 417 height 417
click at [503, 398] on span at bounding box center [484, 434] width 92 height 92
drag, startPoint x: 500, startPoint y: 347, endPoint x: 556, endPoint y: 471, distance: 136.3
click at [513, 379] on div at bounding box center [640, 330] width 417 height 105
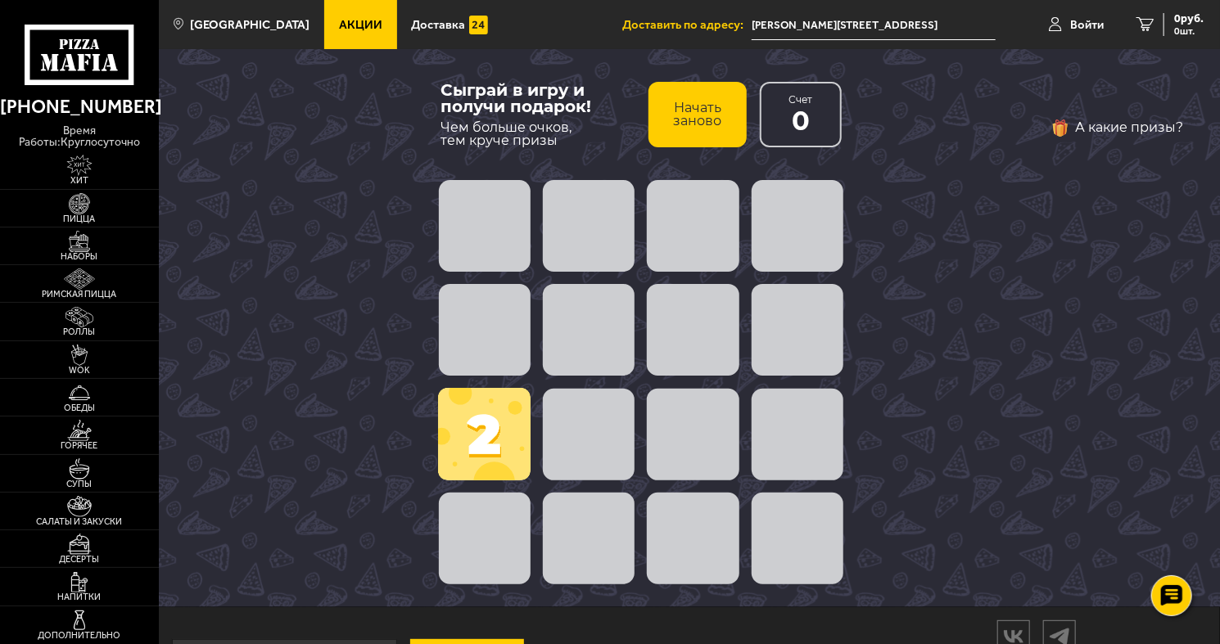
click at [561, 488] on div at bounding box center [640, 539] width 417 height 105
click at [477, 465] on span at bounding box center [484, 434] width 92 height 92
click at [507, 439] on span at bounding box center [484, 434] width 92 height 92
click at [500, 440] on span at bounding box center [484, 434] width 92 height 92
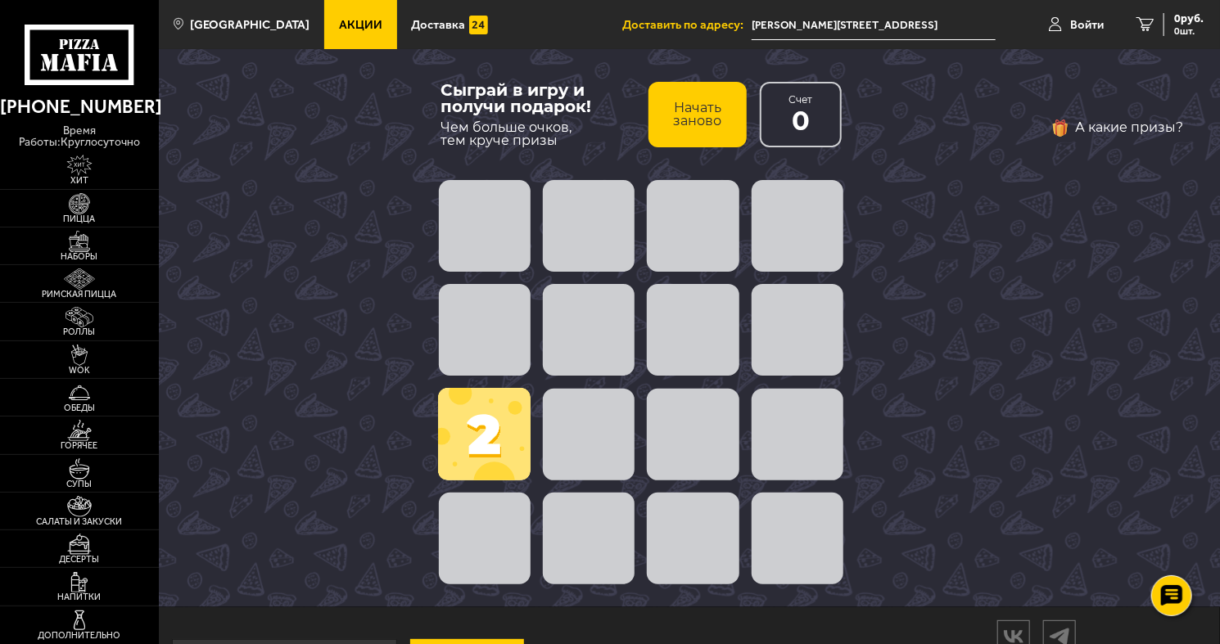
drag, startPoint x: 500, startPoint y: 440, endPoint x: 674, endPoint y: 382, distance: 183.0
click at [666, 386] on div "2" at bounding box center [640, 382] width 417 height 417
drag, startPoint x: 701, startPoint y: 378, endPoint x: 521, endPoint y: 422, distance: 185.2
click at [506, 408] on div "2" at bounding box center [640, 382] width 417 height 417
click at [536, 430] on div "2" at bounding box center [640, 382] width 417 height 417
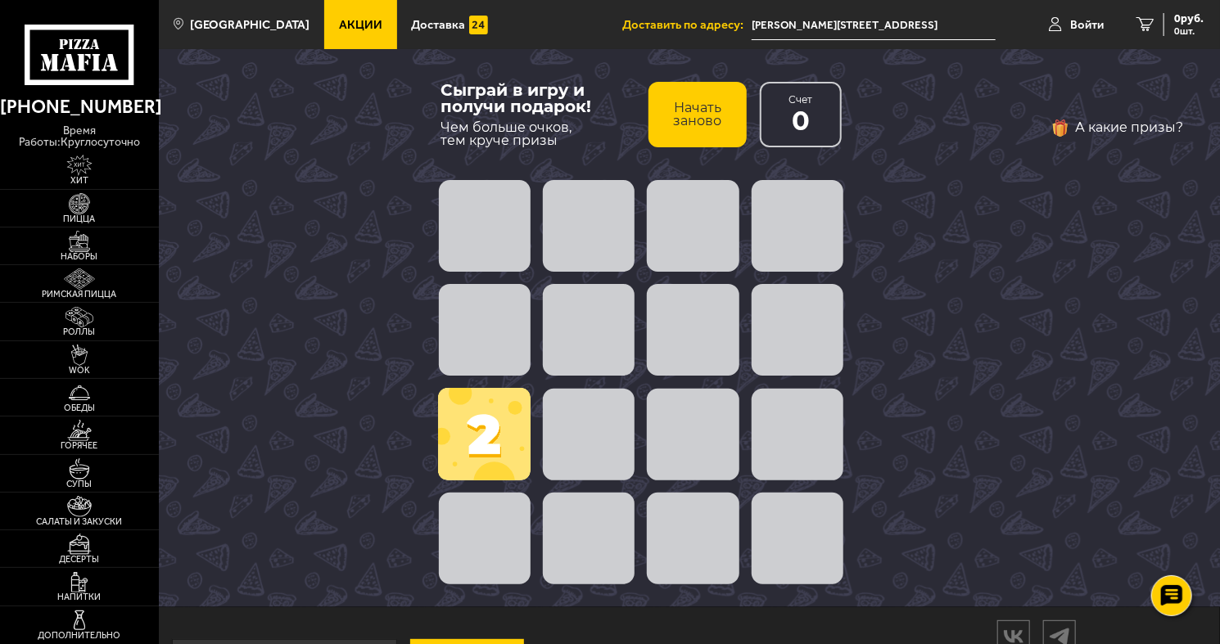
click at [542, 432] on div at bounding box center [640, 434] width 417 height 105
click at [670, 138] on button "Начать заново" at bounding box center [697, 114] width 98 height 65
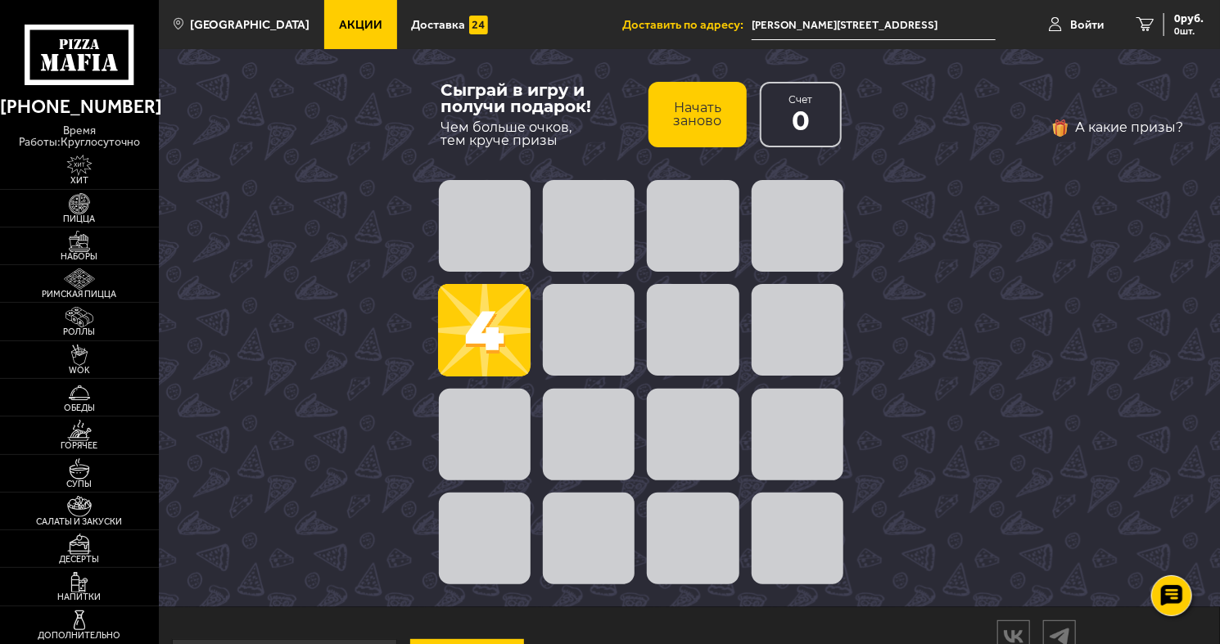
click at [463, 318] on span at bounding box center [484, 330] width 92 height 92
drag, startPoint x: 464, startPoint y: 330, endPoint x: 474, endPoint y: 350, distance: 22.7
click at [465, 331] on span at bounding box center [484, 330] width 92 height 92
drag, startPoint x: 474, startPoint y: 350, endPoint x: 489, endPoint y: 363, distance: 20.3
click at [489, 363] on span at bounding box center [484, 330] width 92 height 92
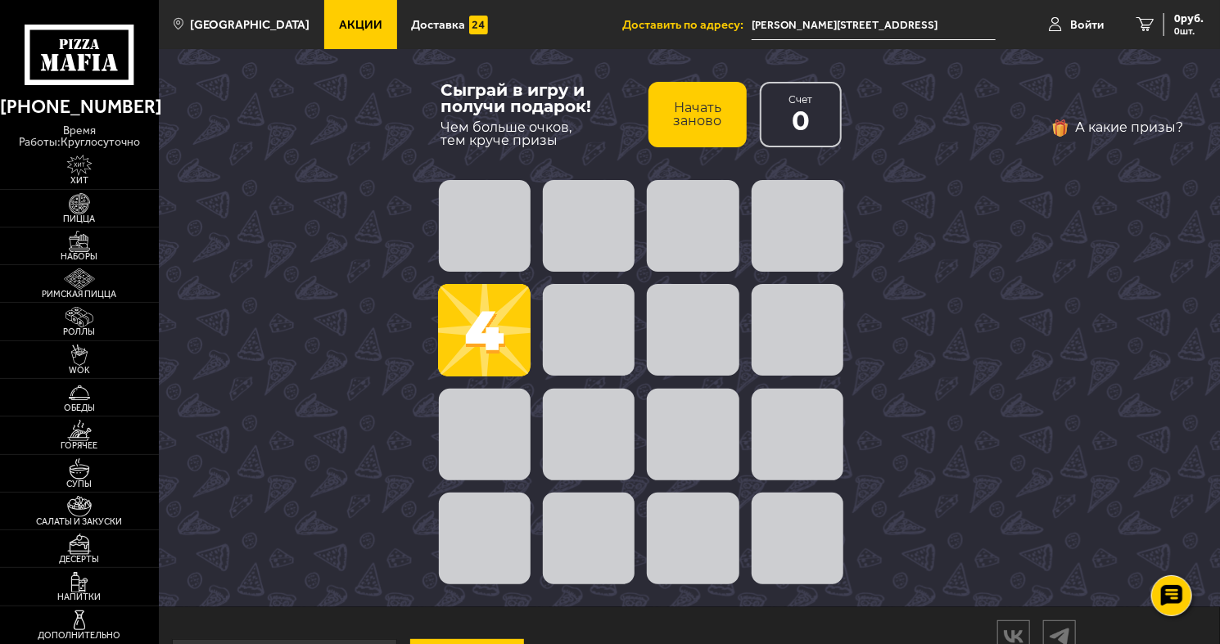
click at [719, 110] on button "Начать заново" at bounding box center [697, 114] width 98 height 65
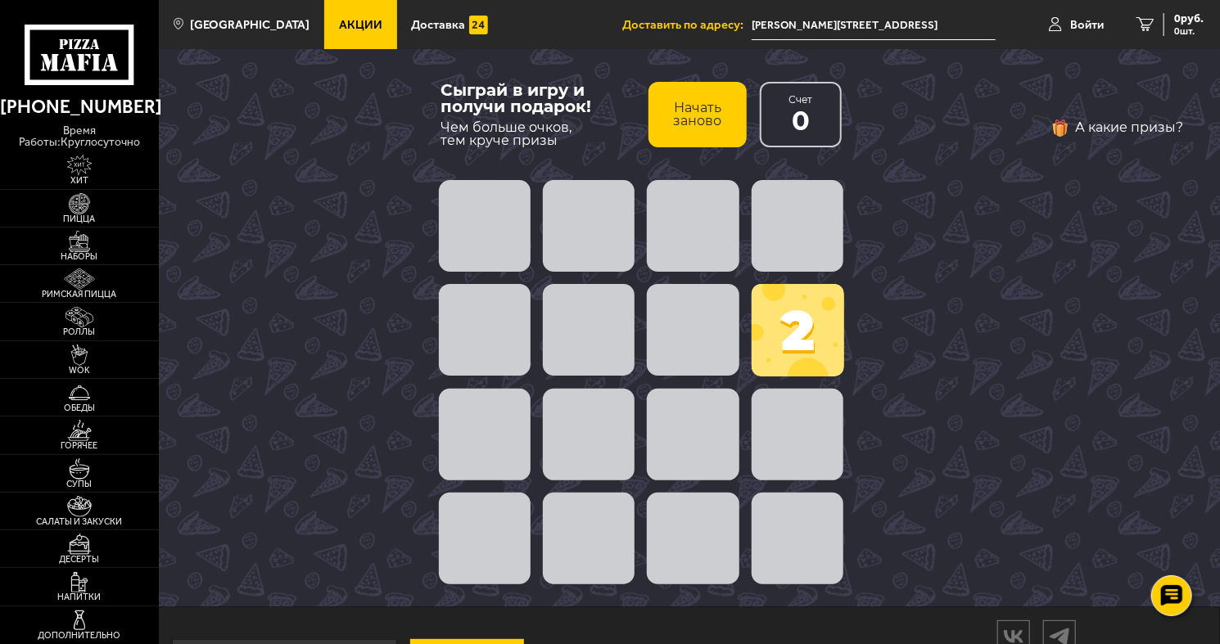
click at [718, 111] on button "Начать заново" at bounding box center [697, 114] width 98 height 65
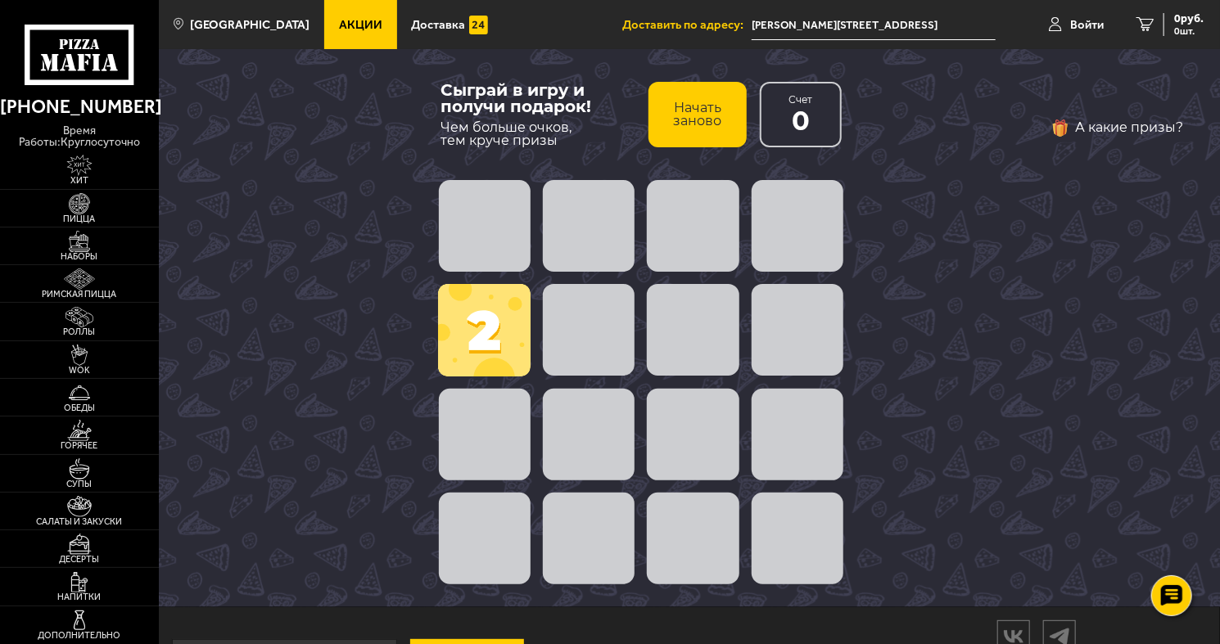
click at [715, 116] on button "Начать заново" at bounding box center [697, 114] width 98 height 65
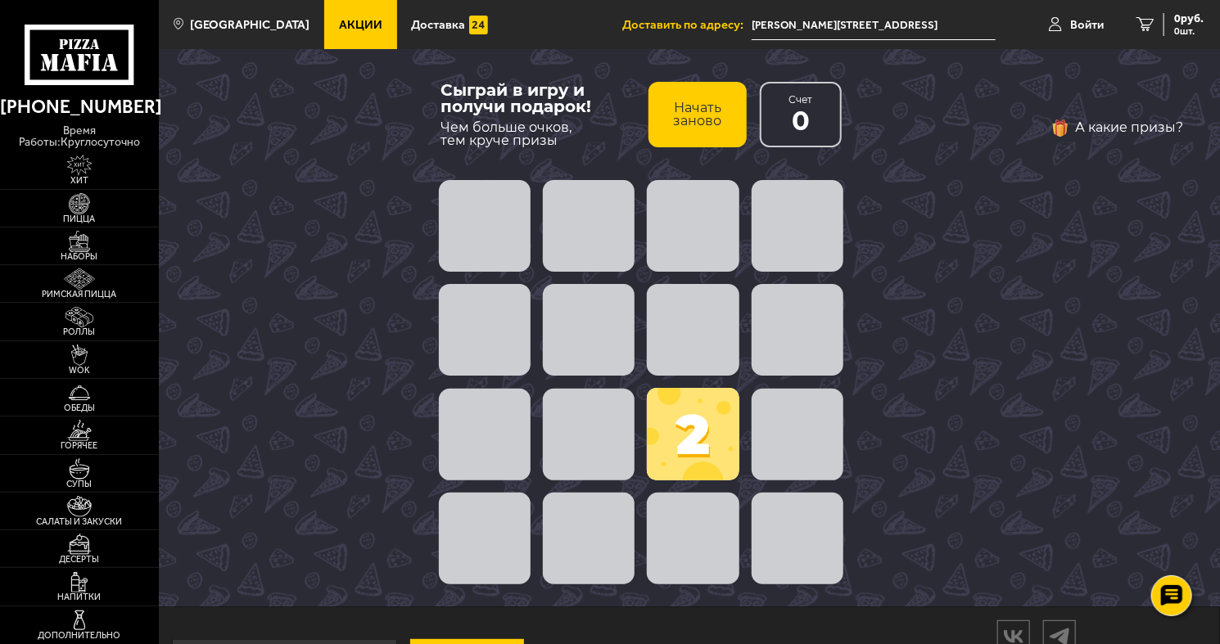
click at [715, 117] on button "Начать заново" at bounding box center [697, 114] width 98 height 65
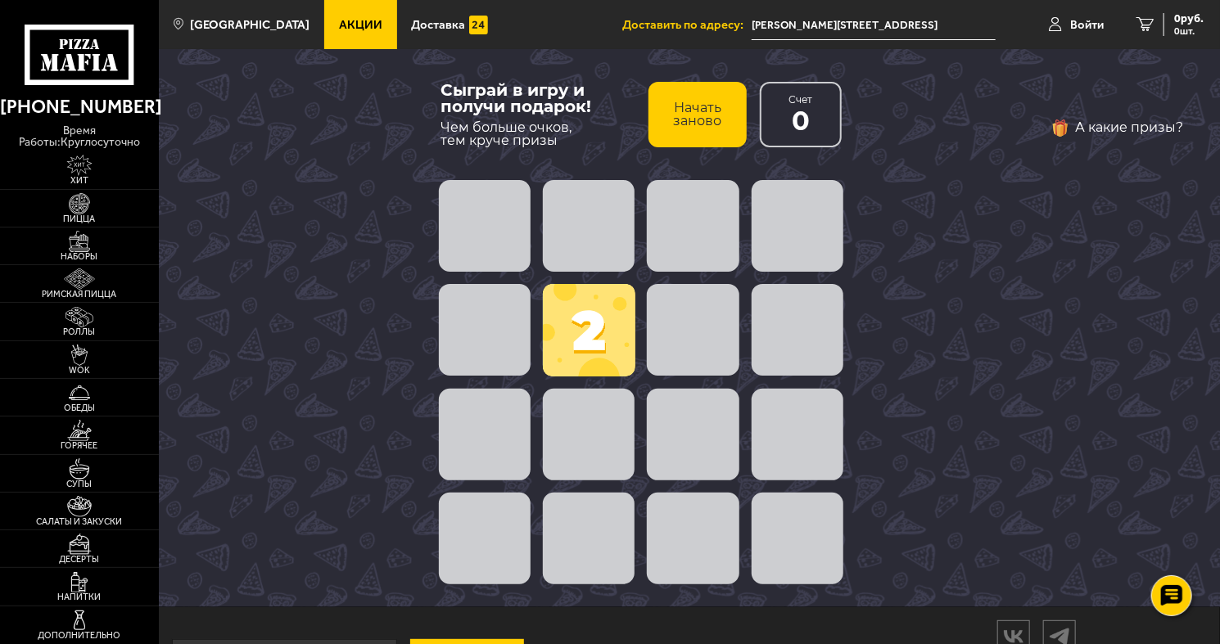
drag, startPoint x: 586, startPoint y: 305, endPoint x: 566, endPoint y: 354, distance: 52.4
click at [585, 309] on span at bounding box center [589, 330] width 92 height 92
drag, startPoint x: 566, startPoint y: 354, endPoint x: 562, endPoint y: 291, distance: 62.3
click at [564, 352] on span at bounding box center [589, 330] width 92 height 92
drag, startPoint x: 590, startPoint y: 206, endPoint x: 597, endPoint y: 200, distance: 9.3
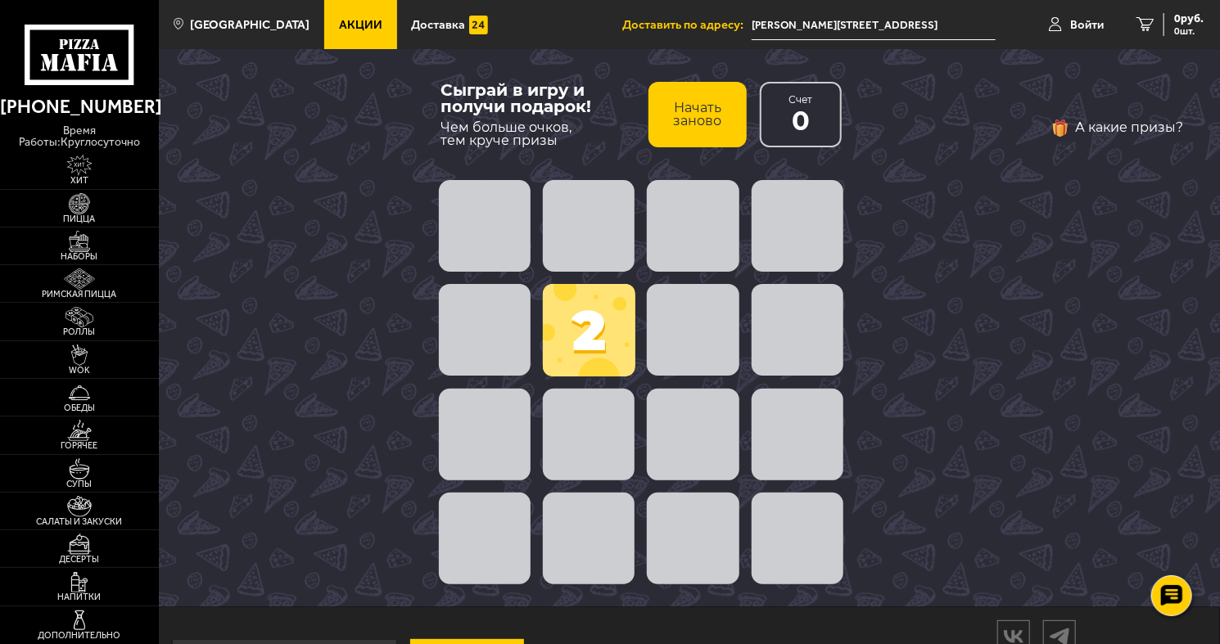
drag, startPoint x: 597, startPoint y: 200, endPoint x: 595, endPoint y: 211, distance: 11.6
click at [597, 217] on span at bounding box center [589, 226] width 92 height 92
click at [595, 210] on span at bounding box center [589, 226] width 92 height 92
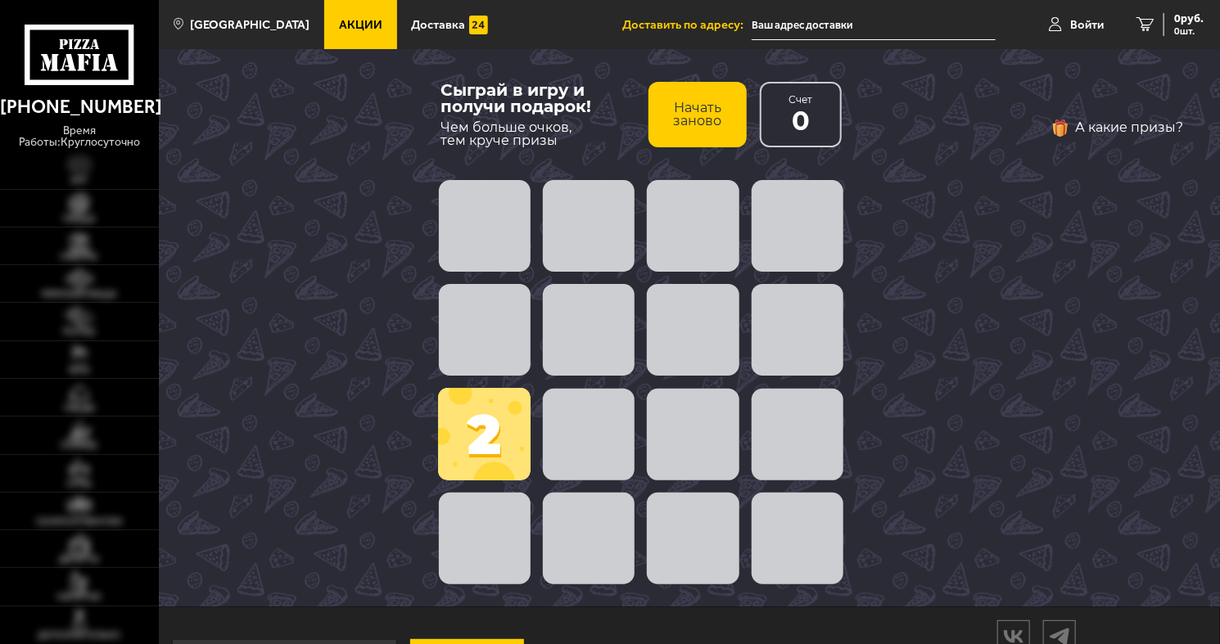
type input "[PERSON_NAME][STREET_ADDRESS]"
drag, startPoint x: 484, startPoint y: 427, endPoint x: 534, endPoint y: 440, distance: 52.2
click at [491, 432] on span at bounding box center [484, 434] width 92 height 92
click at [582, 432] on span at bounding box center [589, 435] width 92 height 92
drag, startPoint x: 582, startPoint y: 432, endPoint x: 316, endPoint y: 250, distance: 322.6
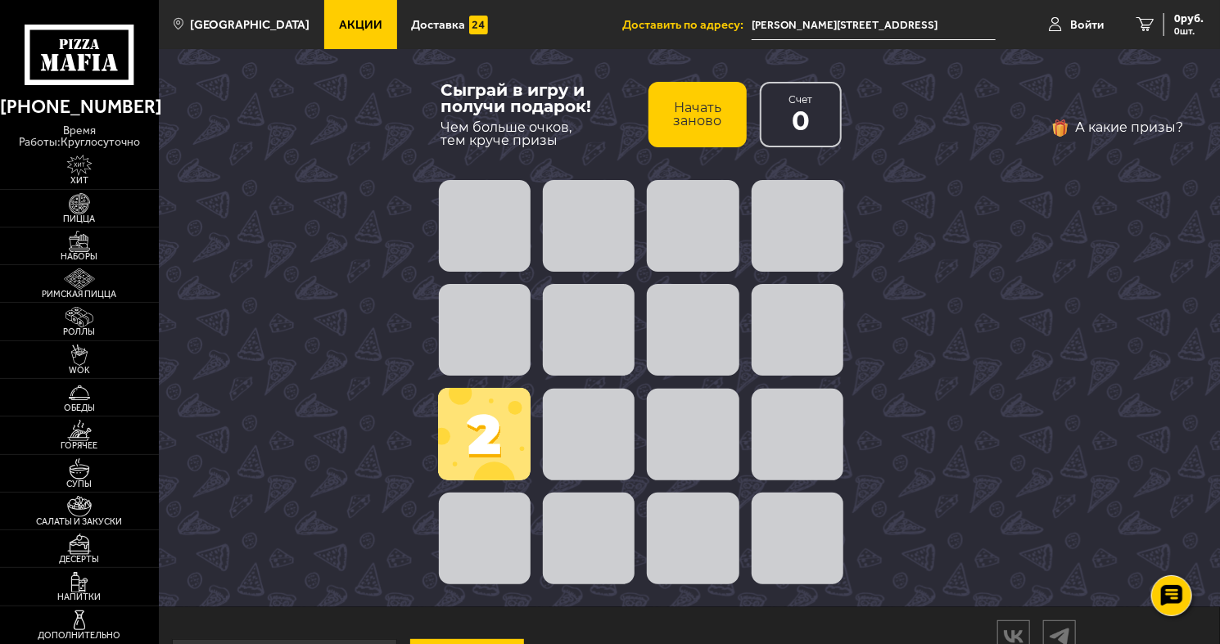
click at [583, 431] on span at bounding box center [589, 435] width 92 height 92
click at [775, 119] on div "Счет 0" at bounding box center [801, 114] width 82 height 65
click at [799, 118] on span "0" at bounding box center [800, 121] width 18 height 26
drag, startPoint x: 495, startPoint y: 424, endPoint x: 922, endPoint y: 416, distance: 427.3
click at [920, 417] on div "Сыграй в игру и получи подарок! Чем больше очков, тем круче призы Начать заново…" at bounding box center [689, 328] width 1061 height 558
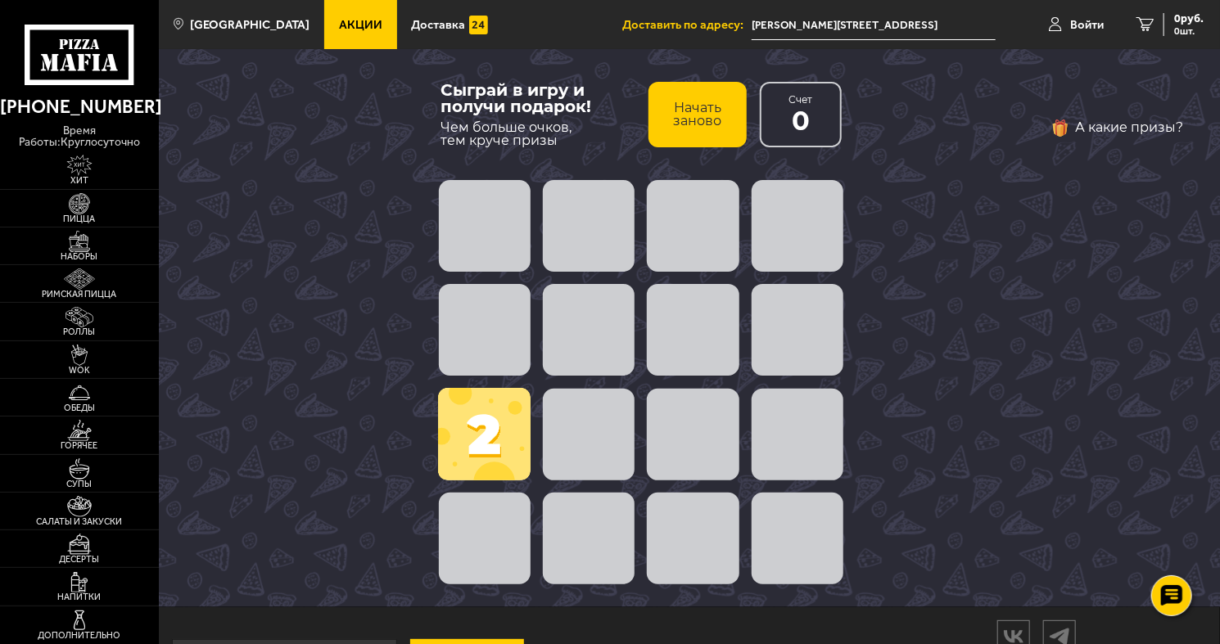
drag, startPoint x: 592, startPoint y: 406, endPoint x: 905, endPoint y: 409, distance: 313.5
click at [892, 412] on div "Сыграй в игру и получи подарок! Чем больше очков, тем круче призы Начать заново…" at bounding box center [689, 328] width 1061 height 558
